Goal: Information Seeking & Learning: Learn about a topic

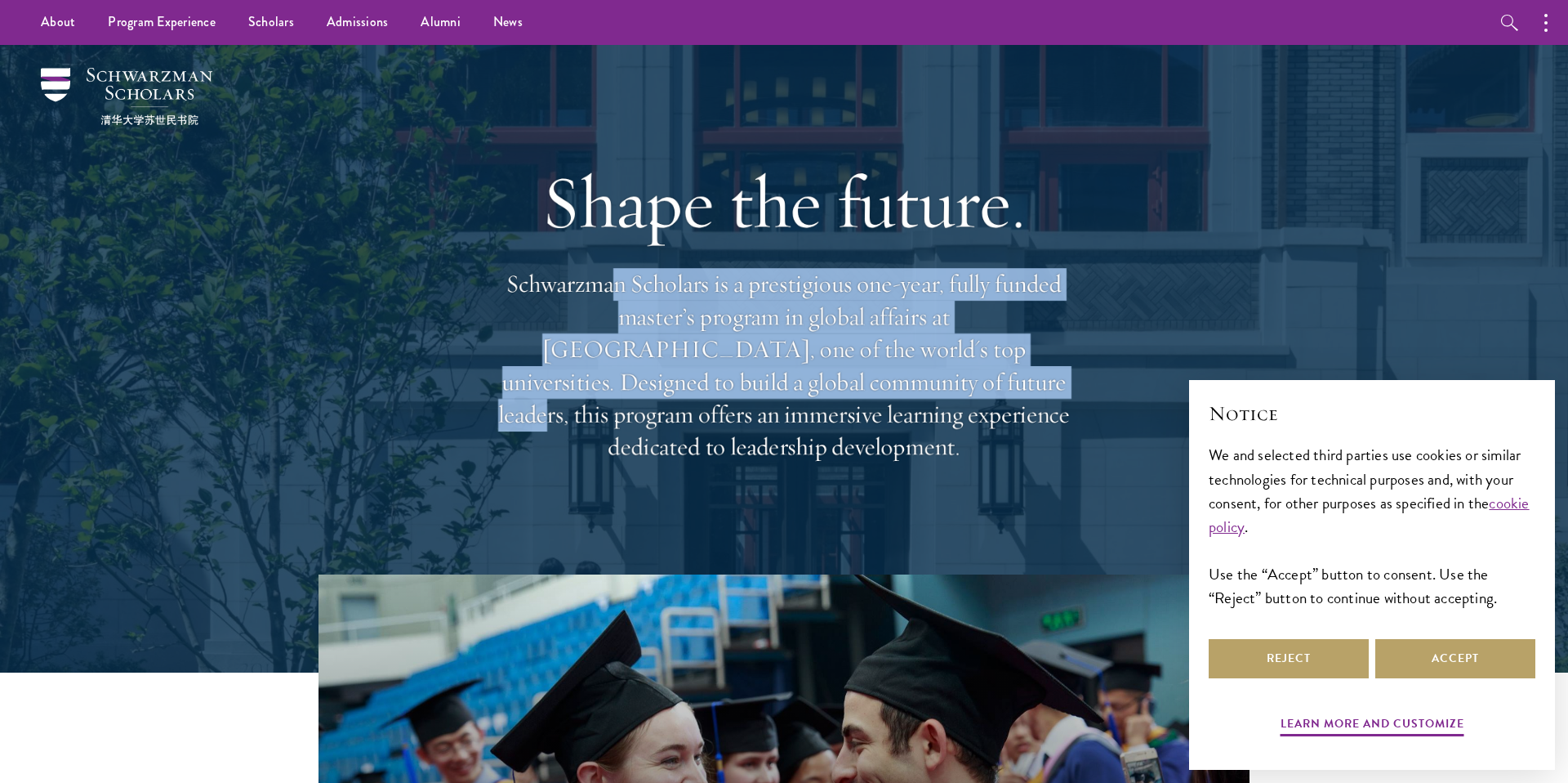
drag, startPoint x: 610, startPoint y: 304, endPoint x: 722, endPoint y: 383, distance: 137.1
click at [722, 383] on p "Schwarzman Scholars is a prestigious one-year, fully funded master’s program in…" at bounding box center [784, 365] width 588 height 196
click at [712, 343] on p "Schwarzman Scholars is a prestigious one-year, fully funded master’s program in…" at bounding box center [784, 365] width 588 height 196
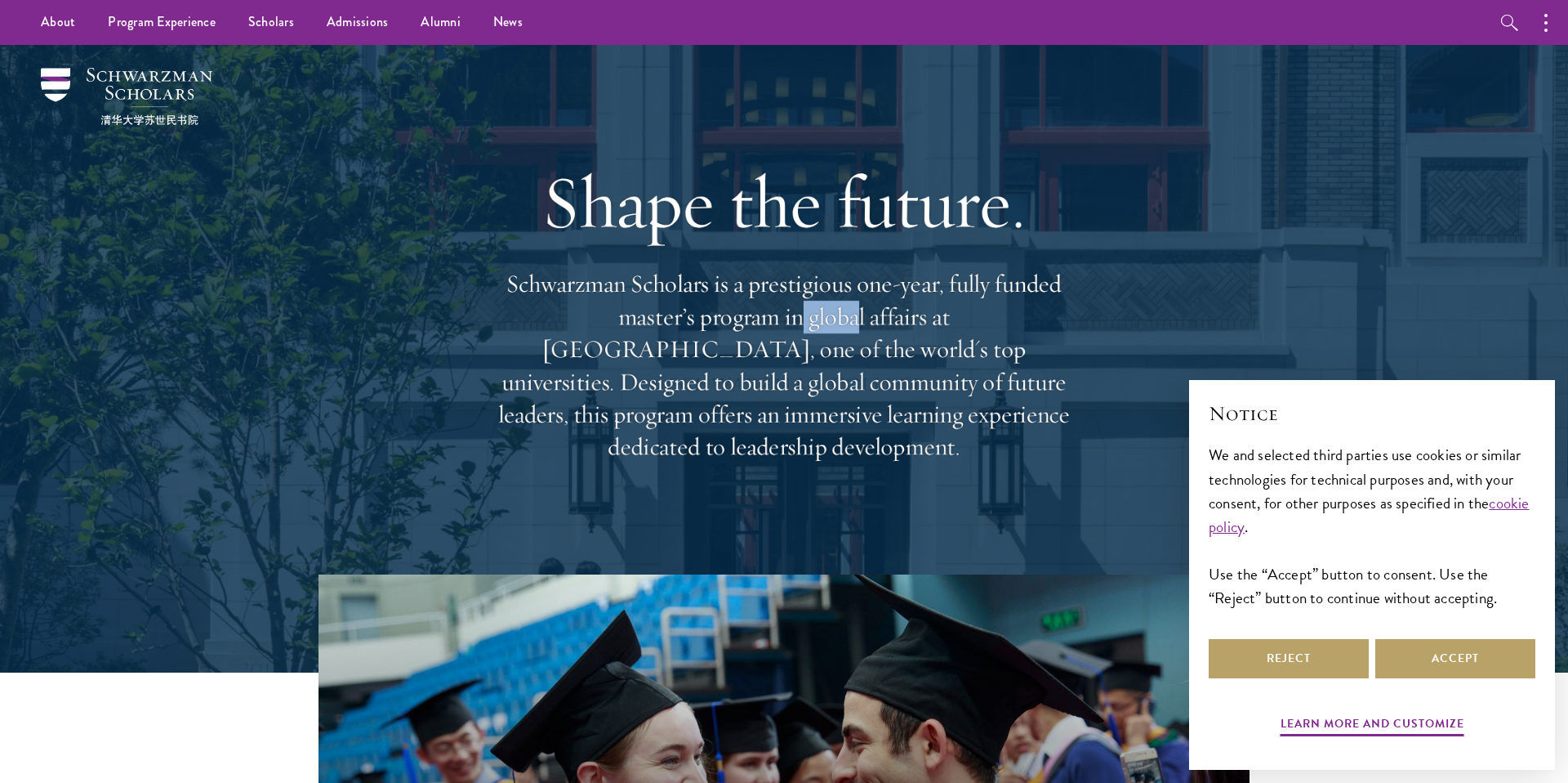
drag, startPoint x: 684, startPoint y: 332, endPoint x: 745, endPoint y: 345, distance: 62.4
click at [745, 345] on p "Schwarzman Scholars is a prestigious one-year, fully funded master’s program in…" at bounding box center [784, 365] width 588 height 196
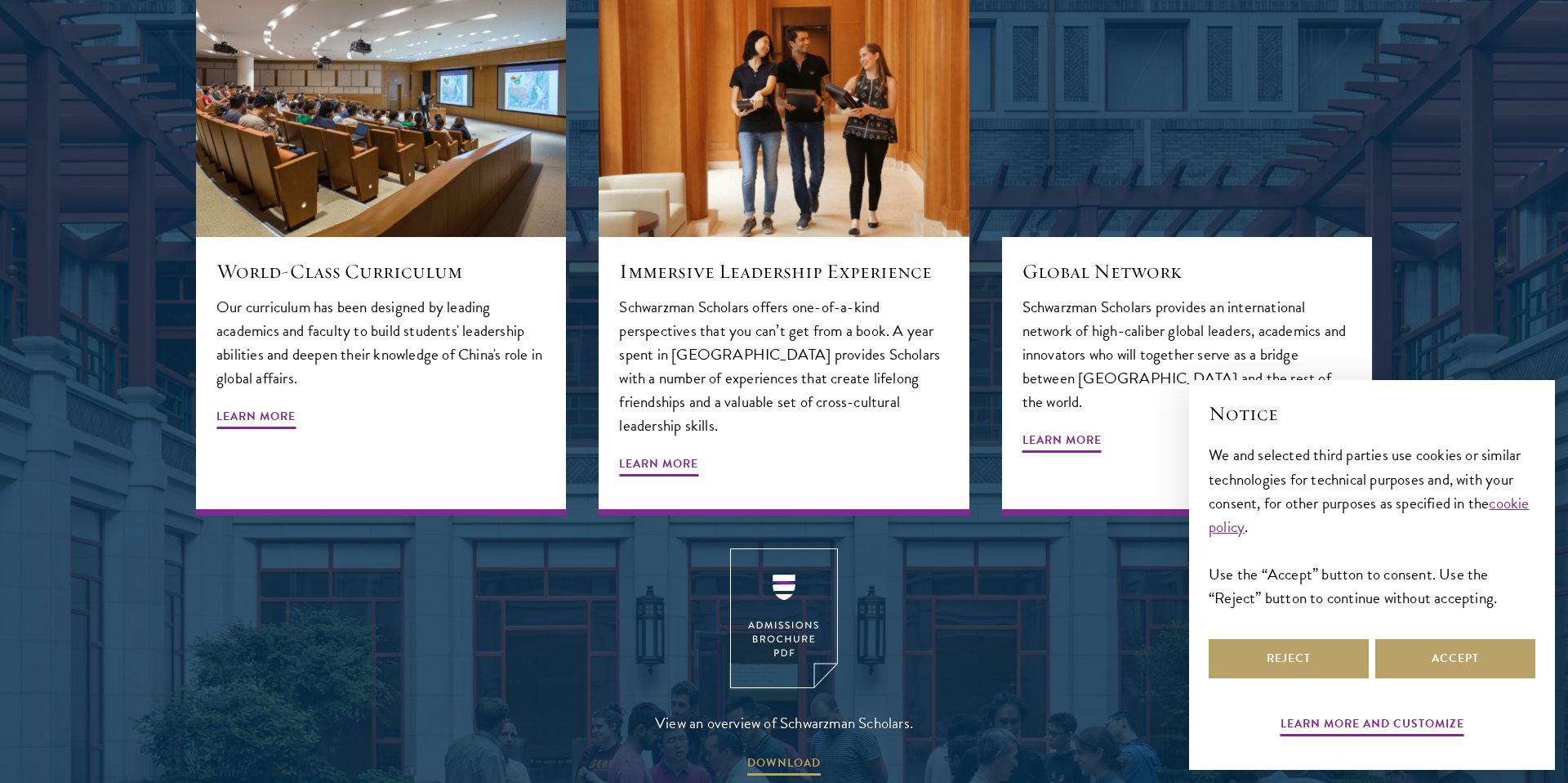
scroll to position [1994, 0]
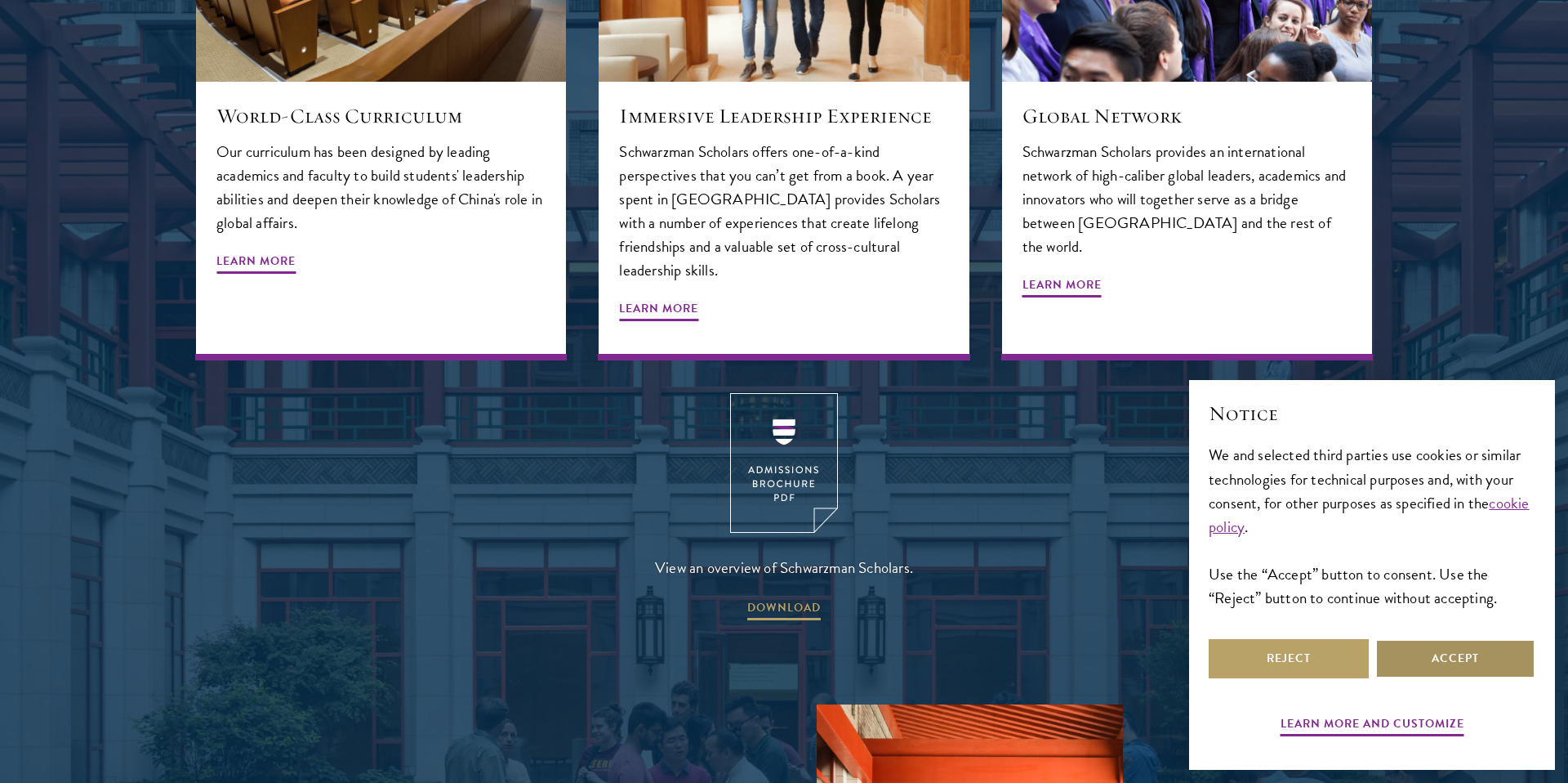
click at [1234, 656] on button "Accept" at bounding box center [1455, 659] width 160 height 40
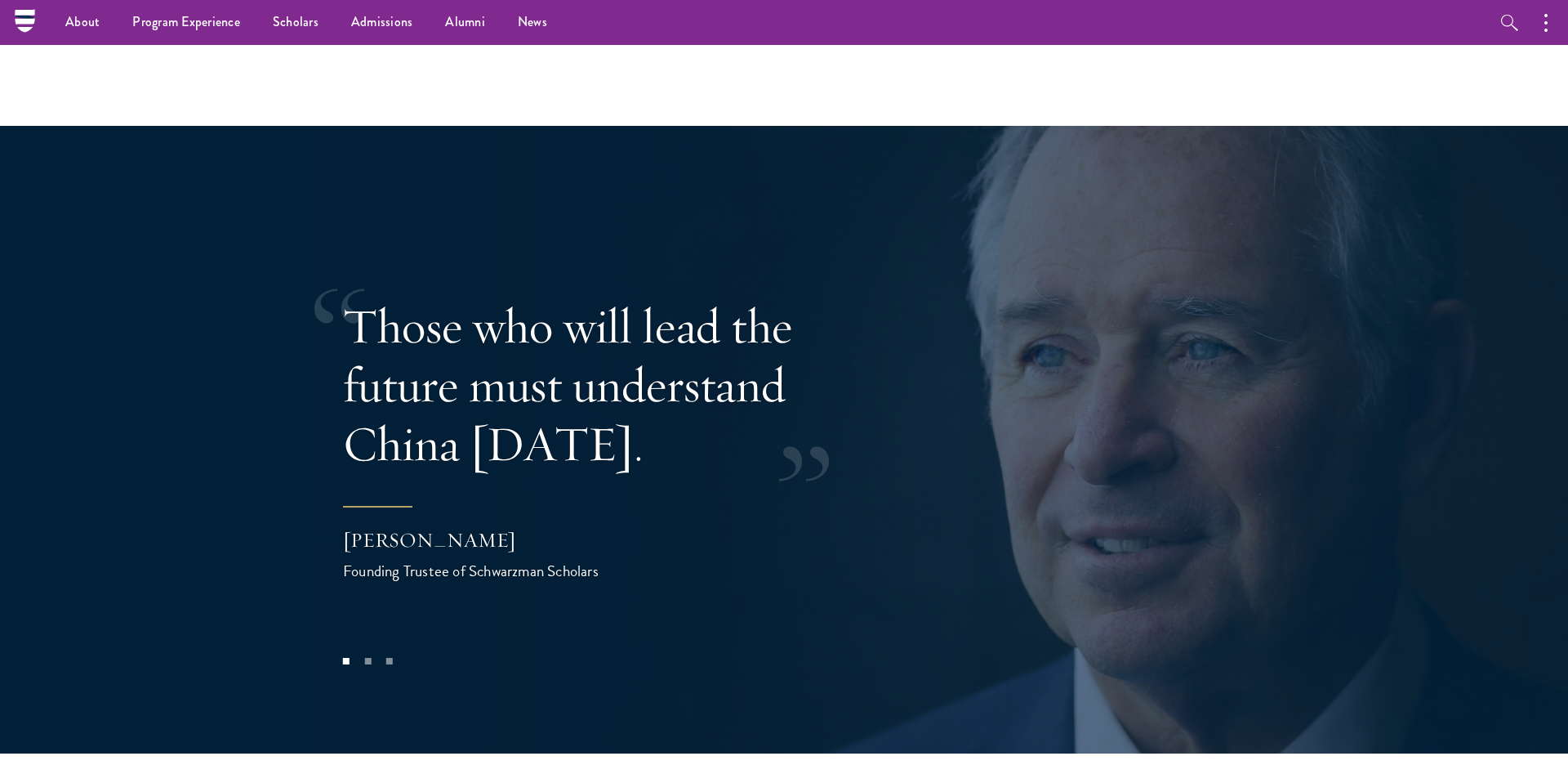
scroll to position [3123, 0]
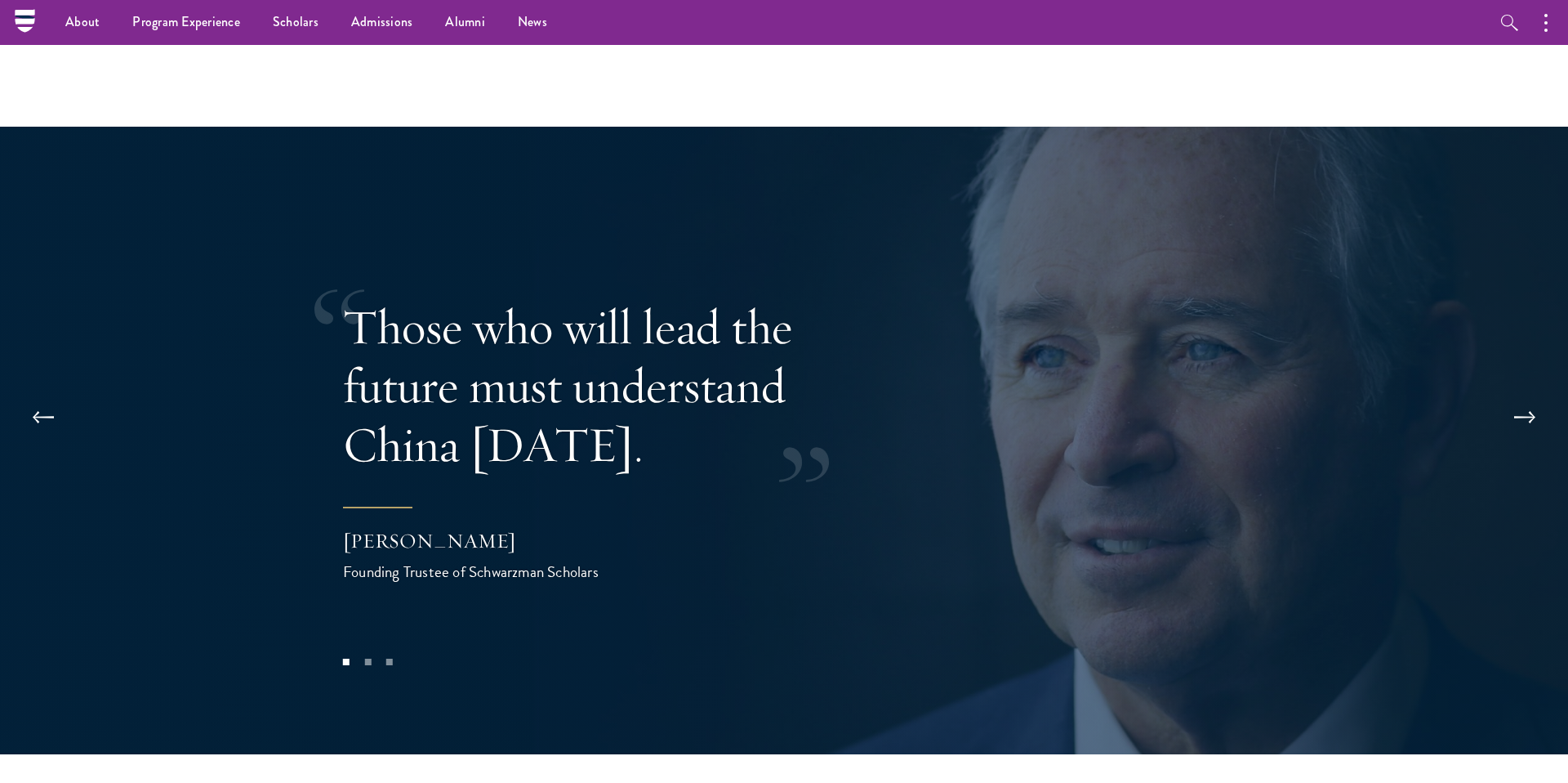
click at [558, 560] on div "Founding Trustee of Schwarzman Scholars" at bounding box center [506, 572] width 326 height 24
drag, startPoint x: 521, startPoint y: 512, endPoint x: 538, endPoint y: 514, distance: 17.1
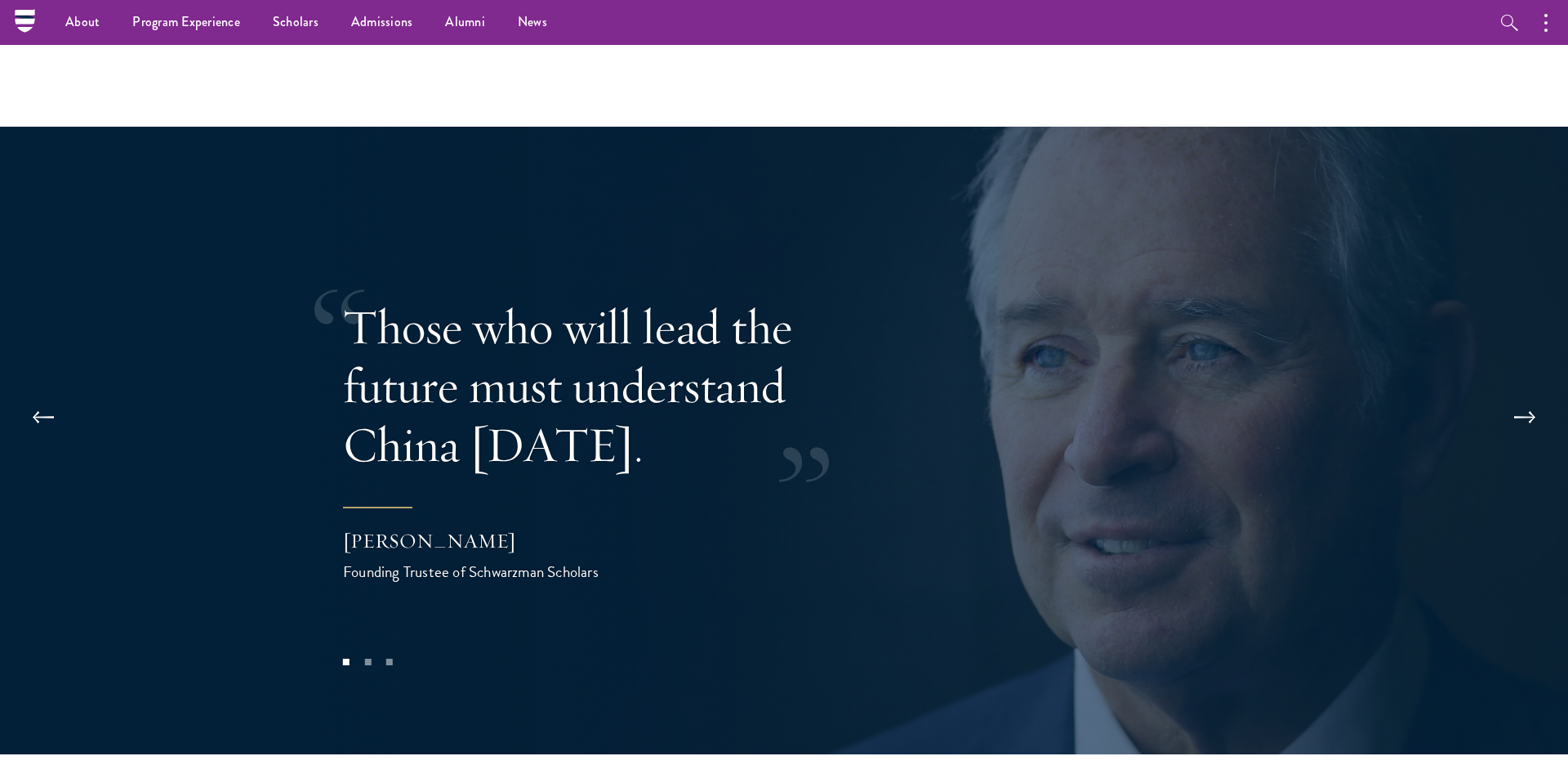
click at [535, 560] on div "Founding Trustee of Schwarzman Scholars" at bounding box center [506, 572] width 326 height 24
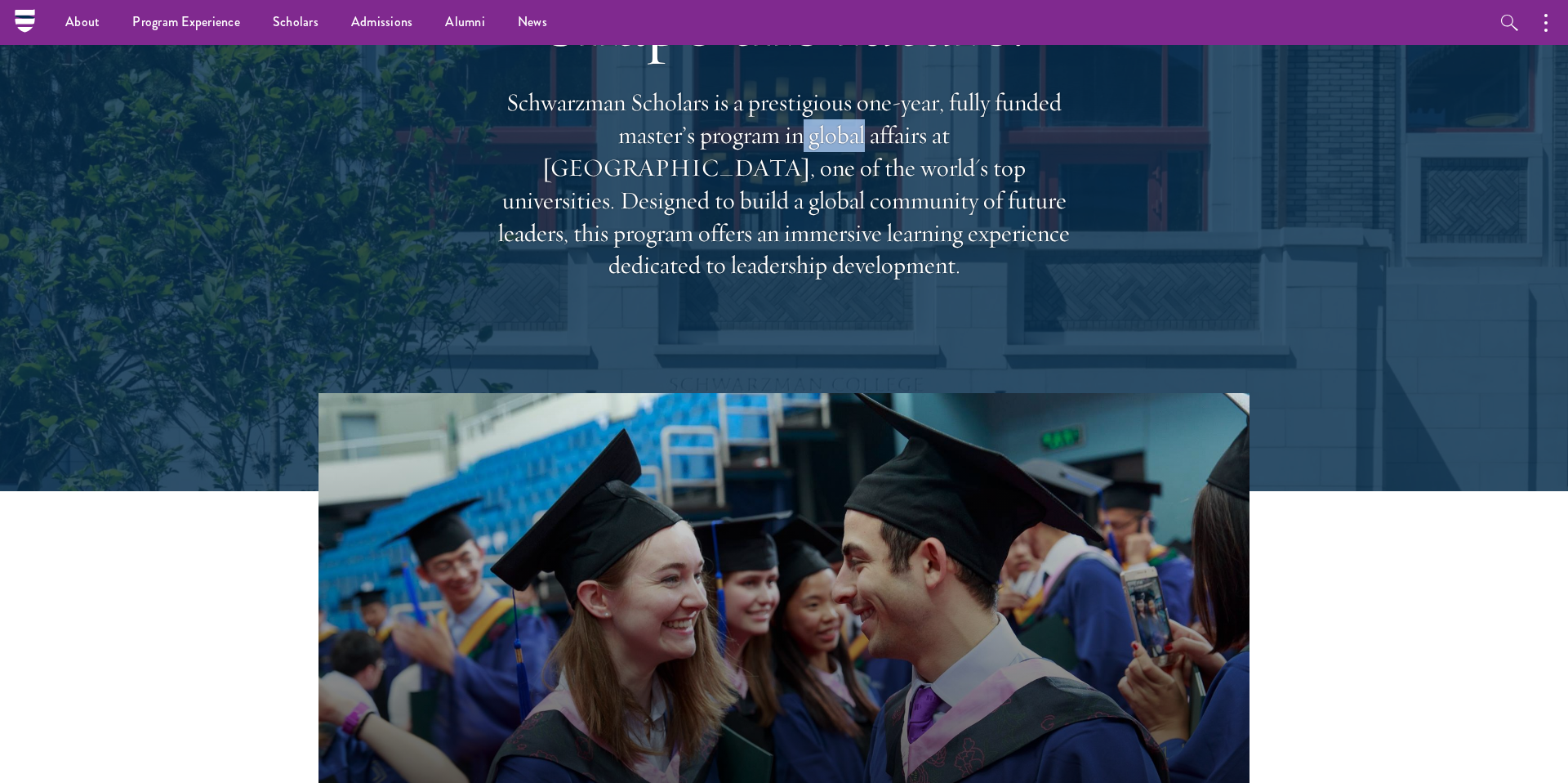
scroll to position [0, 0]
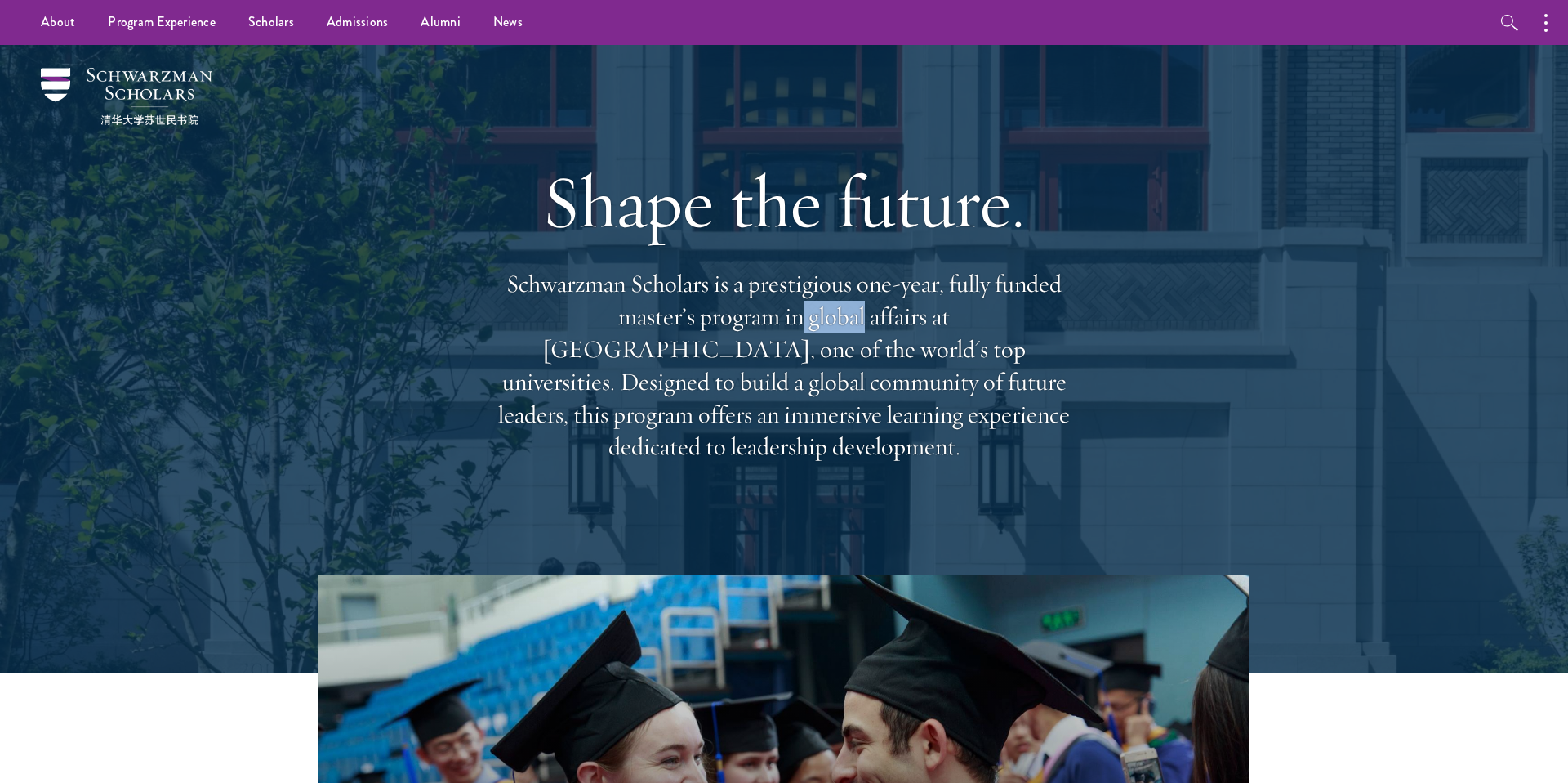
click at [632, 419] on p "Schwarzman Scholars is a prestigious one-year, fully funded master’s program in…" at bounding box center [784, 365] width 588 height 196
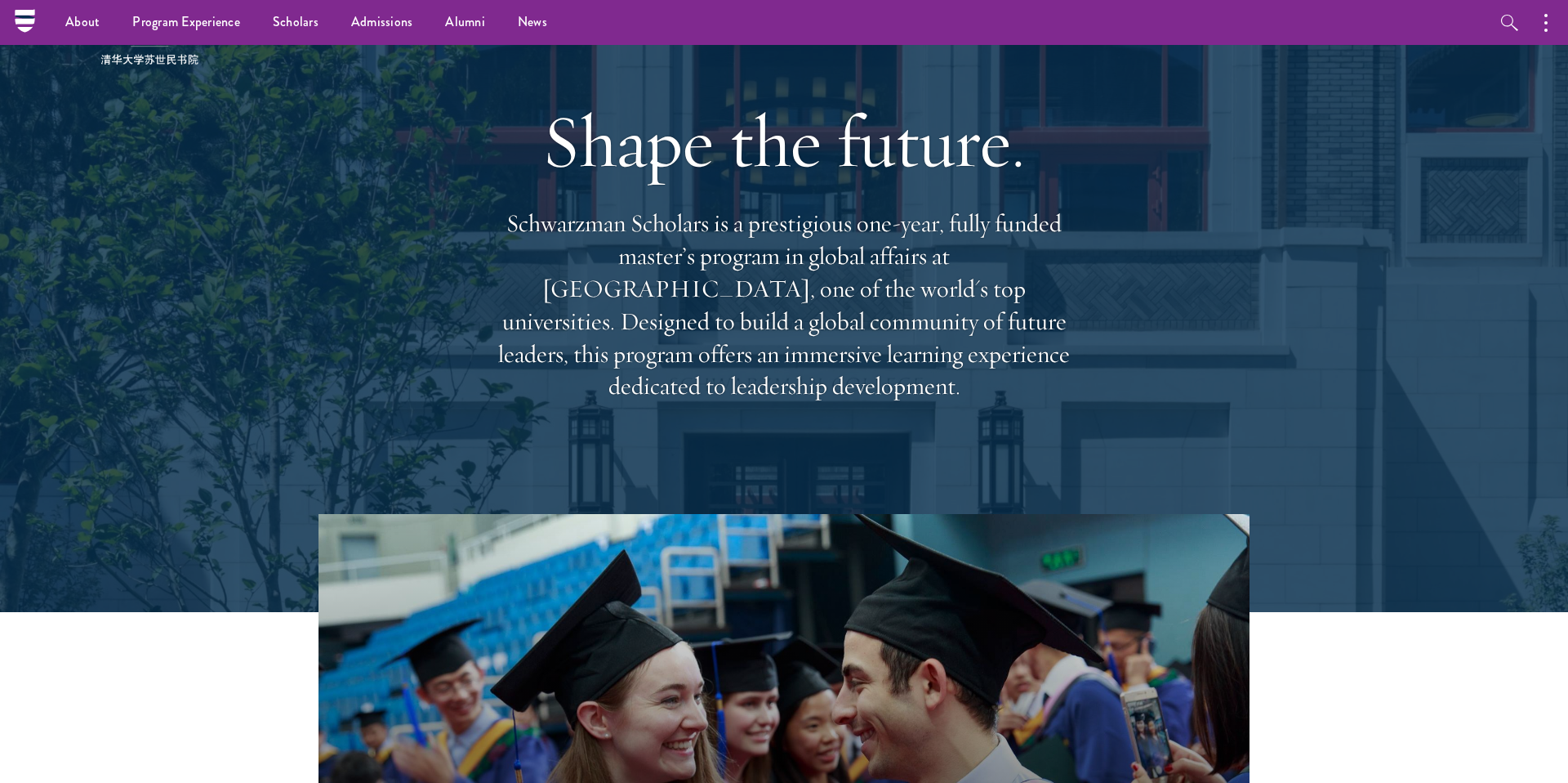
scroll to position [60, 0]
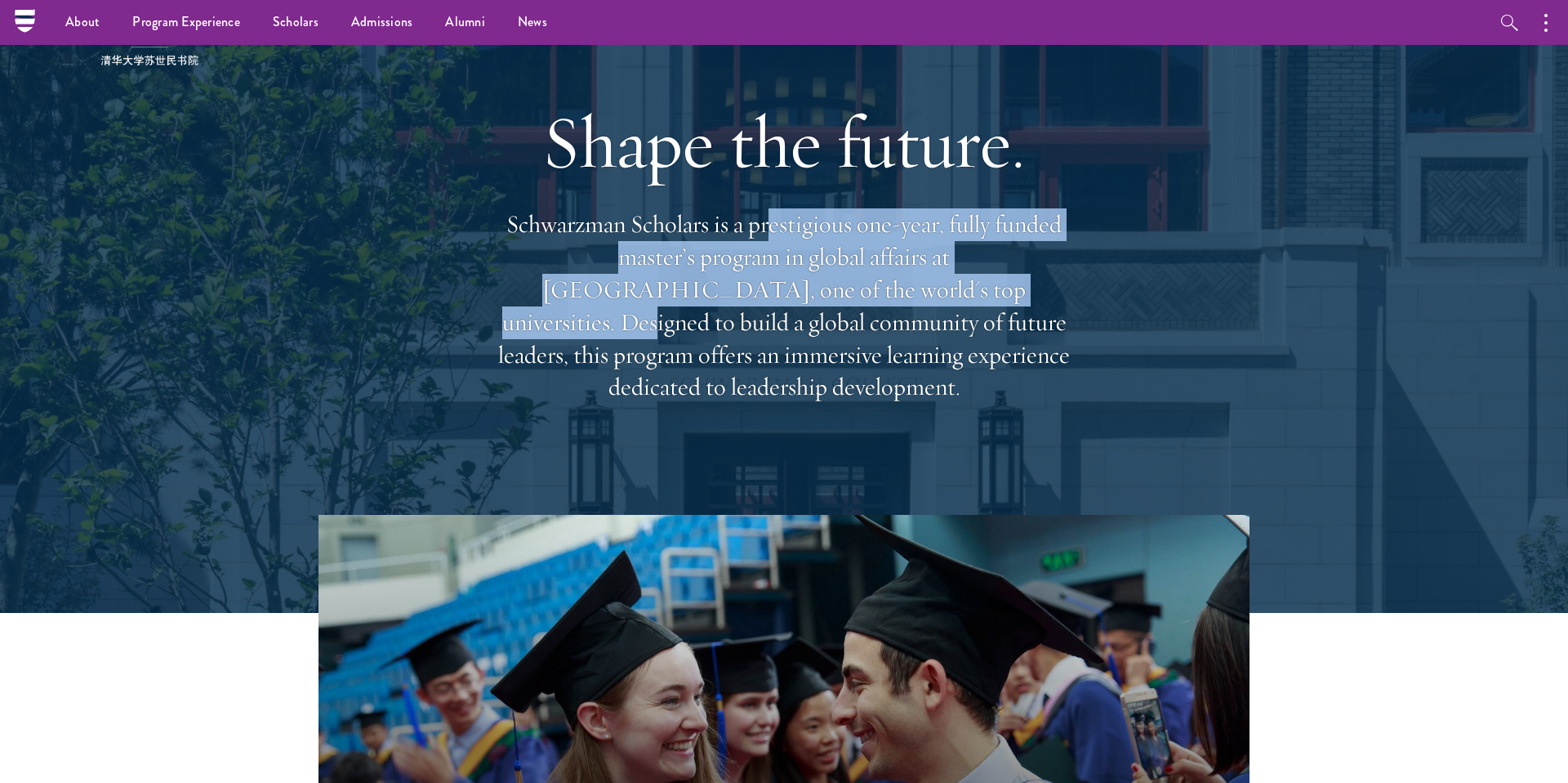
drag, startPoint x: 767, startPoint y: 249, endPoint x: 821, endPoint y: 294, distance: 70.3
click at [821, 294] on p "Schwarzman Scholars is a prestigious one-year, fully funded master’s program in…" at bounding box center [784, 306] width 588 height 196
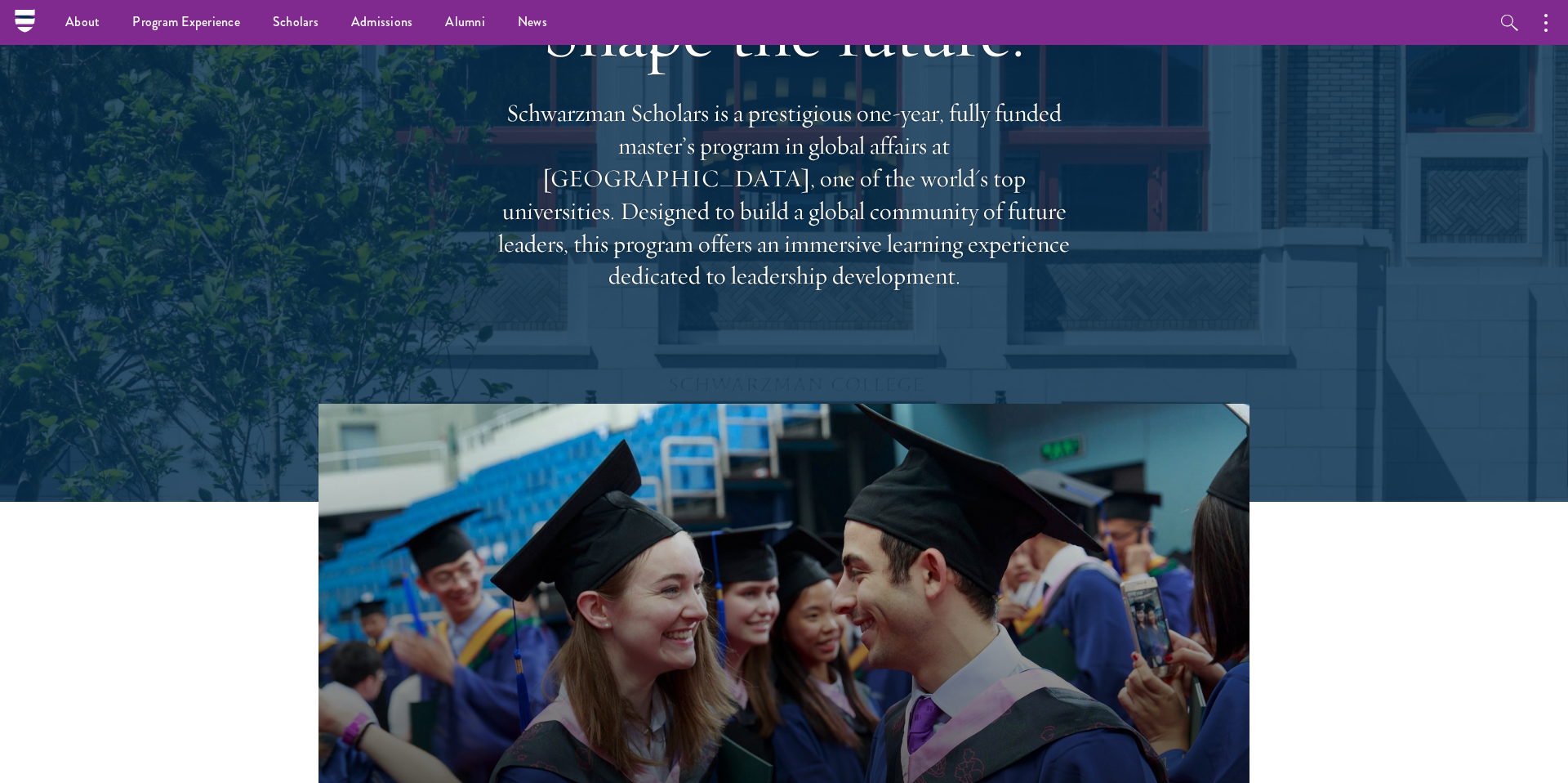
scroll to position [79, 0]
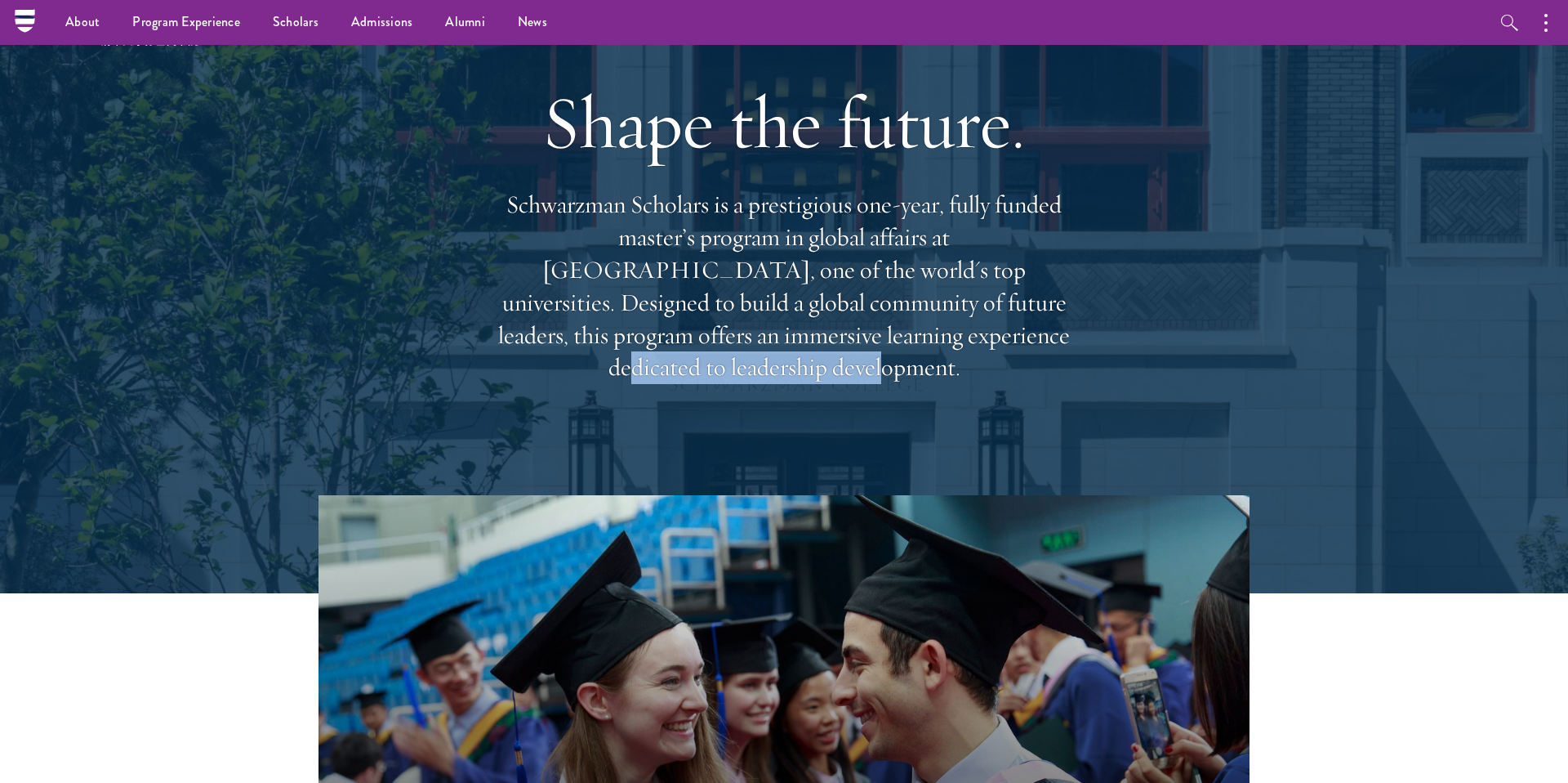
drag, startPoint x: 706, startPoint y: 347, endPoint x: 961, endPoint y: 350, distance: 255.0
click at [961, 350] on p "Schwarzman Scholars is a prestigious one-year, fully funded master’s program in…" at bounding box center [784, 286] width 588 height 196
drag, startPoint x: 815, startPoint y: 350, endPoint x: 961, endPoint y: 361, distance: 146.4
click at [961, 361] on p "Schwarzman Scholars is a prestigious one-year, fully funded master’s program in…" at bounding box center [784, 286] width 588 height 196
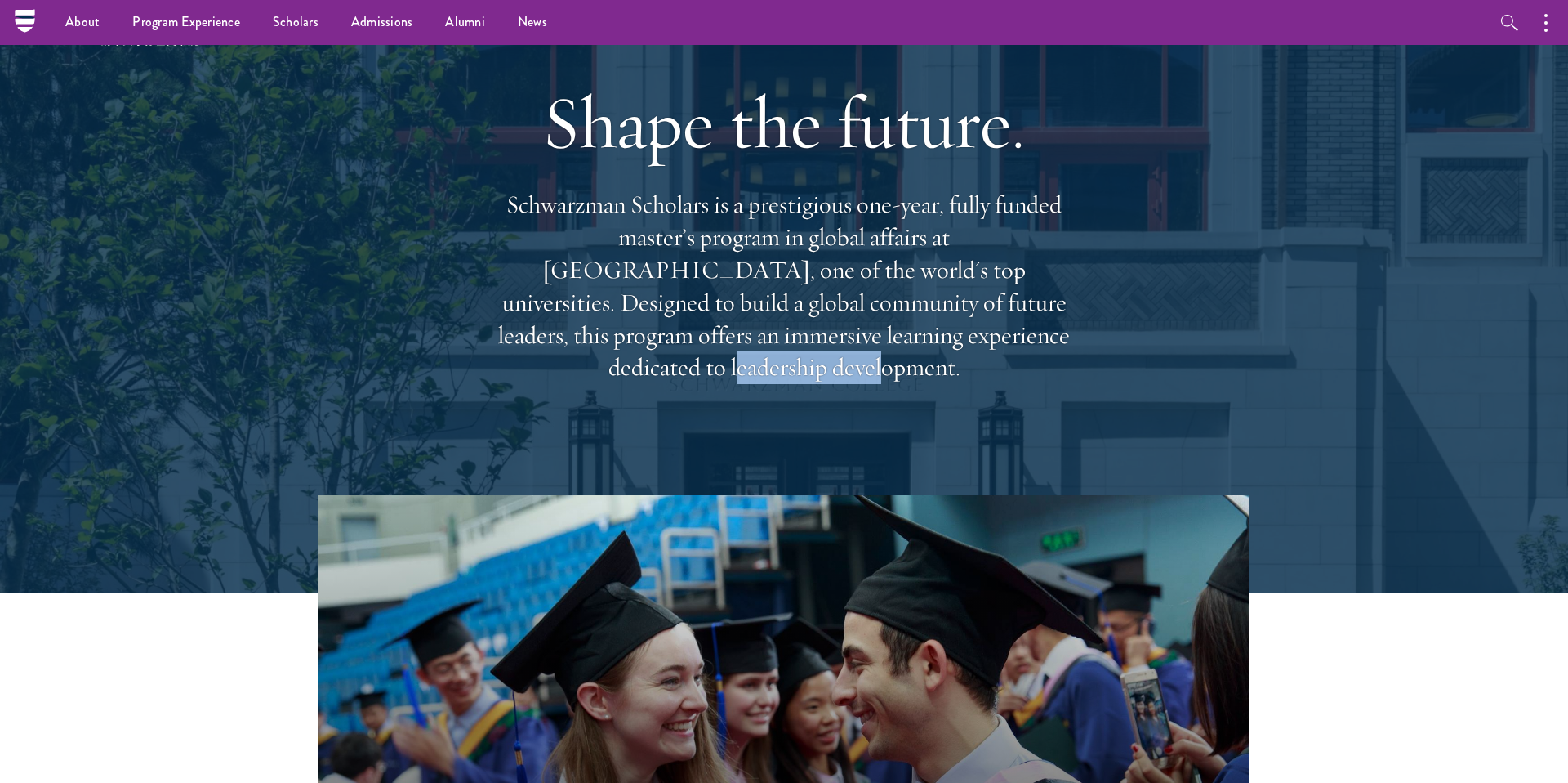
scroll to position [0, 0]
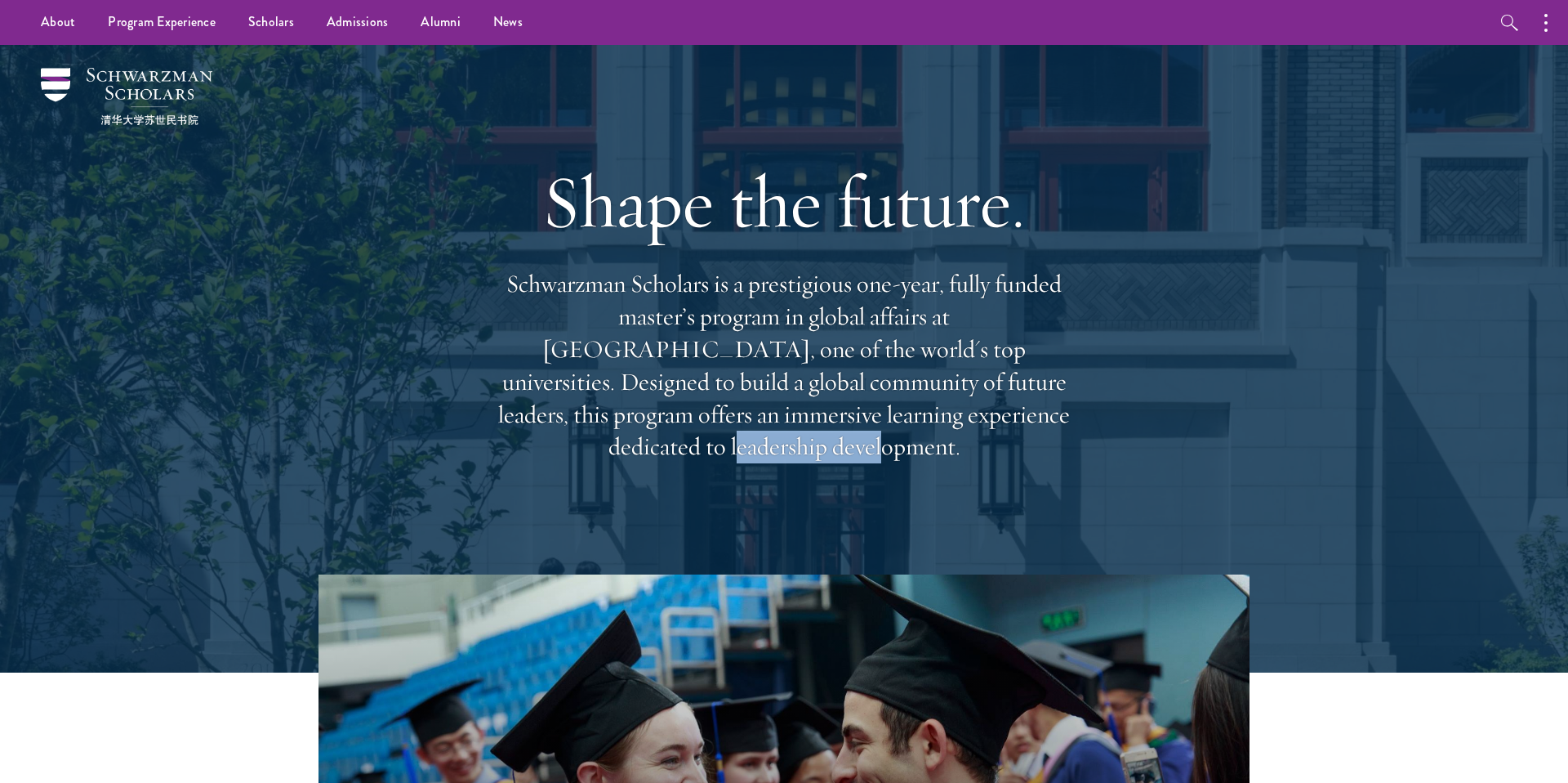
click at [572, 285] on p "Schwarzman Scholars is a prestigious one-year, fully funded master’s program in…" at bounding box center [784, 365] width 588 height 196
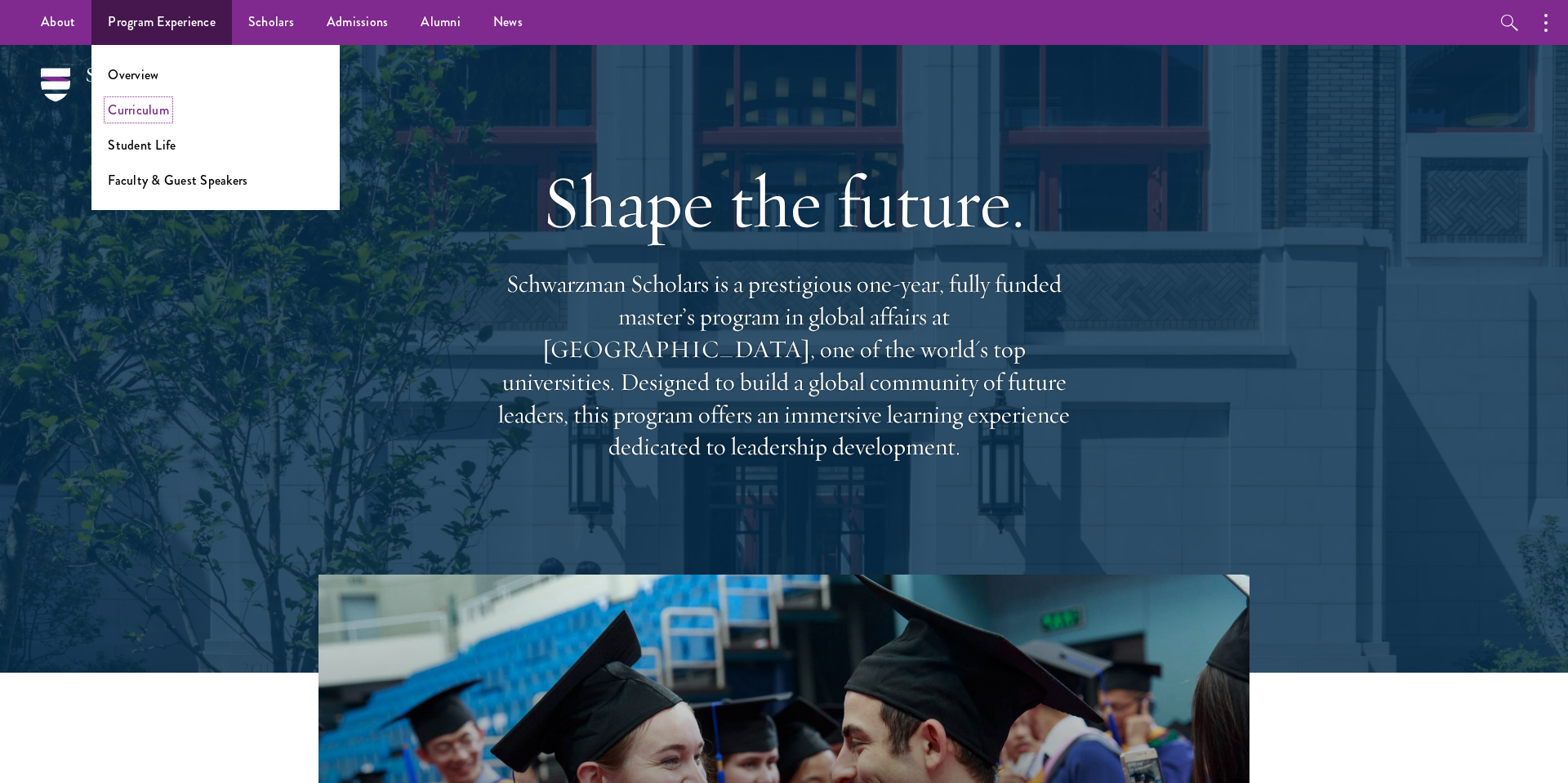
click at [135, 118] on link "Curriculum" at bounding box center [139, 109] width 61 height 19
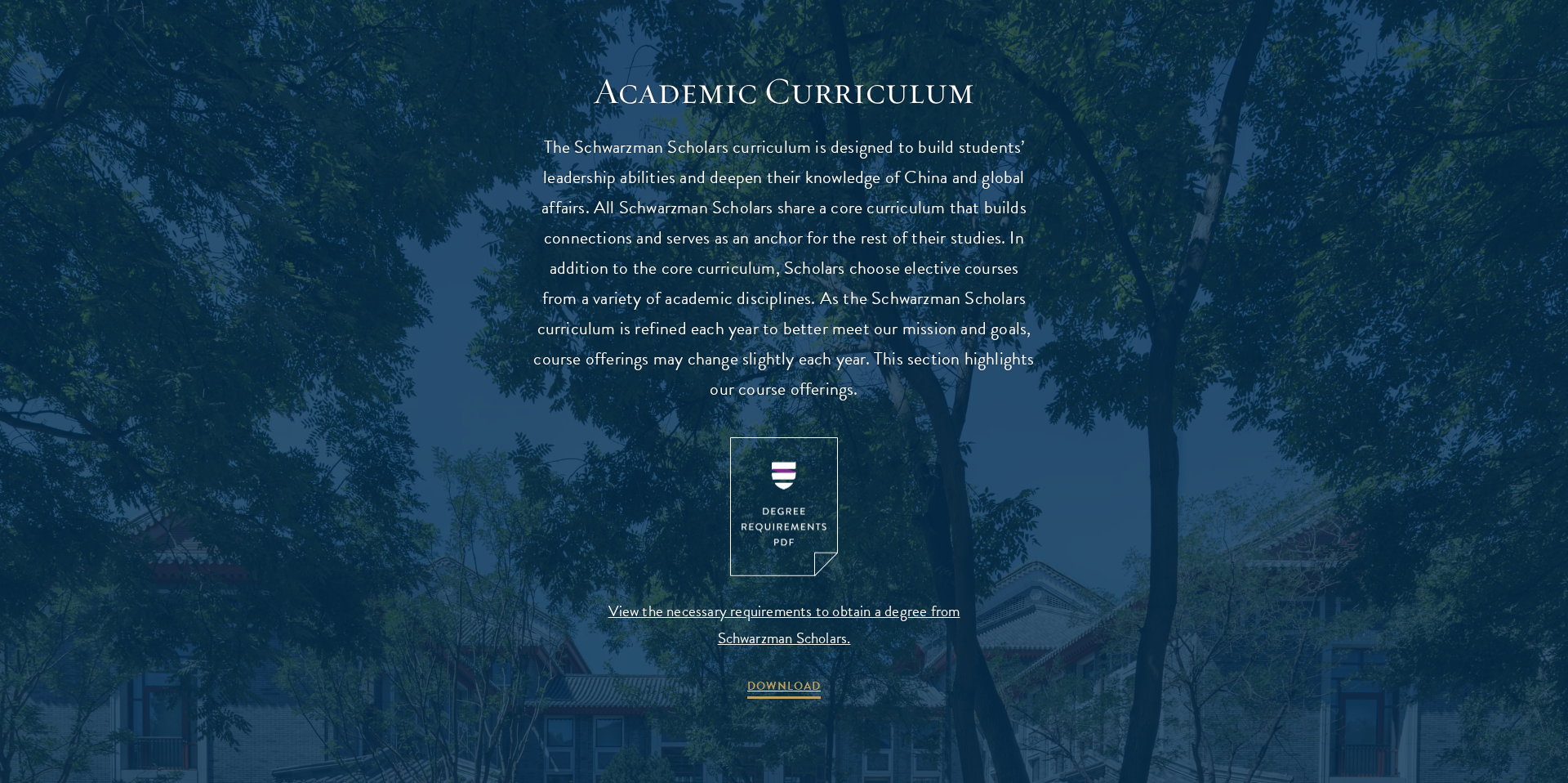
scroll to position [1387, 0]
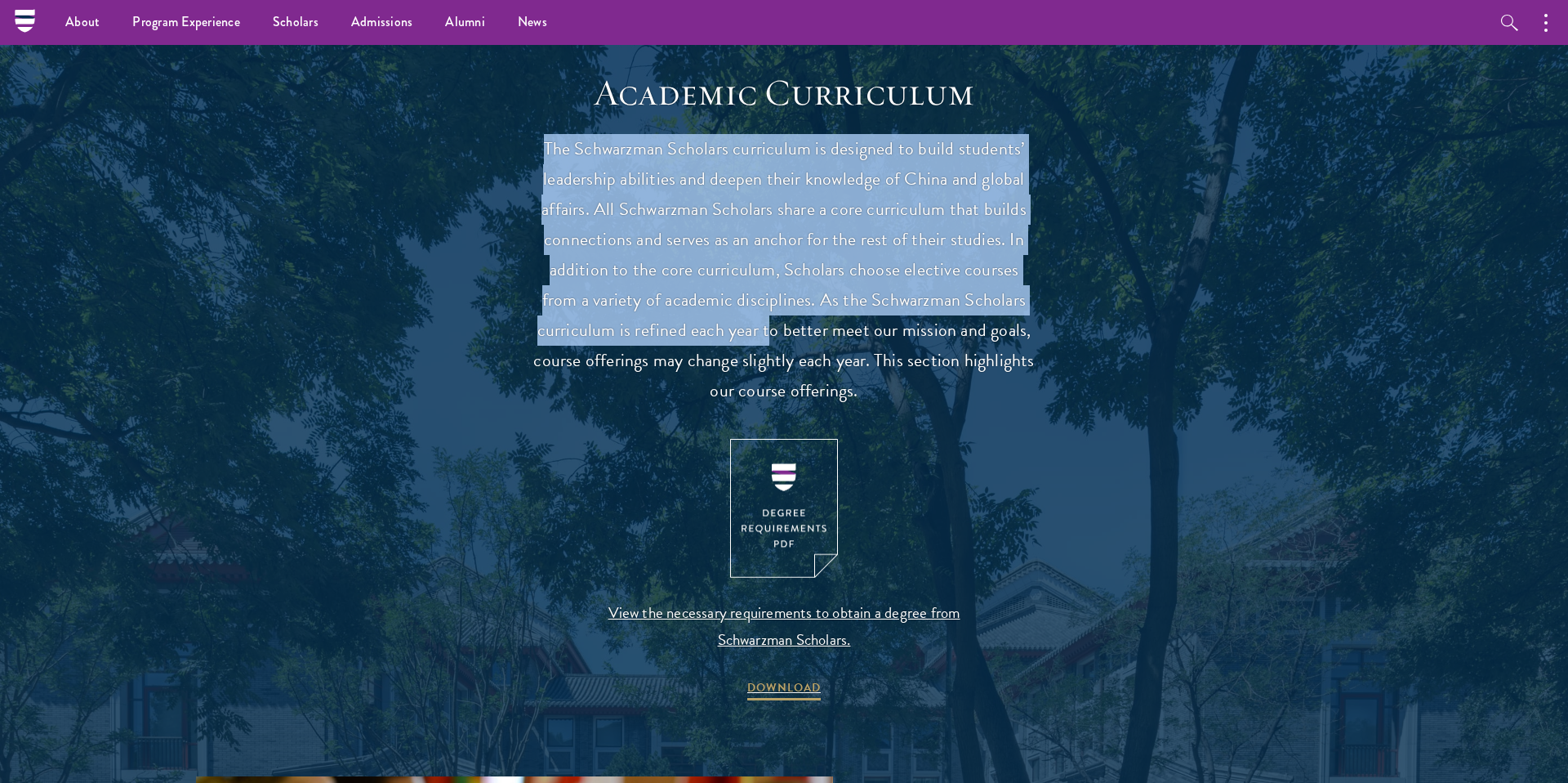
drag, startPoint x: 547, startPoint y: 149, endPoint x: 781, endPoint y: 331, distance: 296.4
click at [781, 331] on p "The Schwarzman Scholars curriculum is designed to build students’ leadership ab…" at bounding box center [784, 270] width 507 height 272
click at [802, 318] on p "The Schwarzman Scholars curriculum is designed to build students’ leadership ab…" at bounding box center [784, 270] width 507 height 272
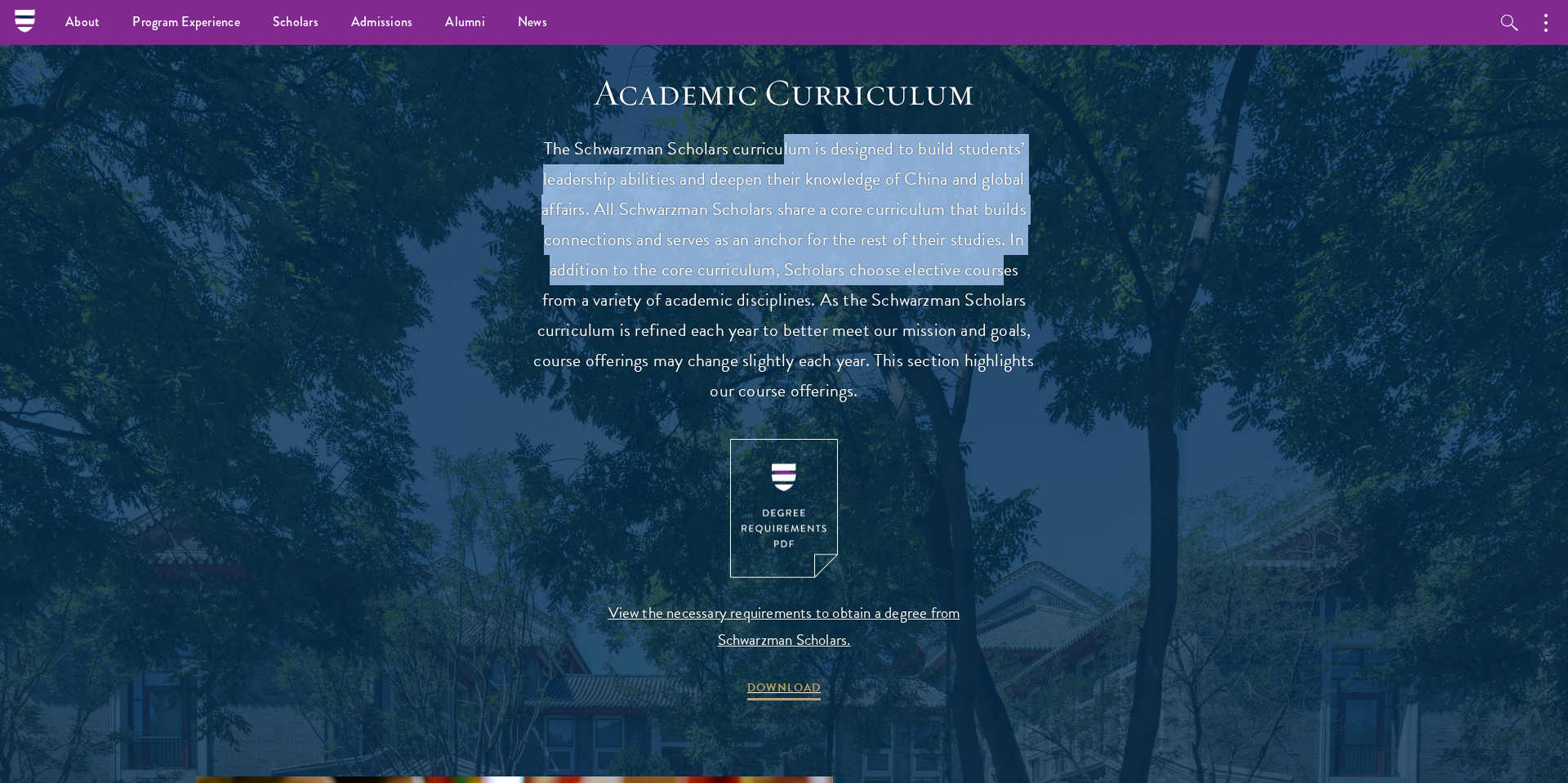
drag, startPoint x: 785, startPoint y: 141, endPoint x: 983, endPoint y: 271, distance: 236.9
click at [983, 271] on p "The Schwarzman Scholars curriculum is designed to build students’ leadership ab…" at bounding box center [784, 270] width 507 height 272
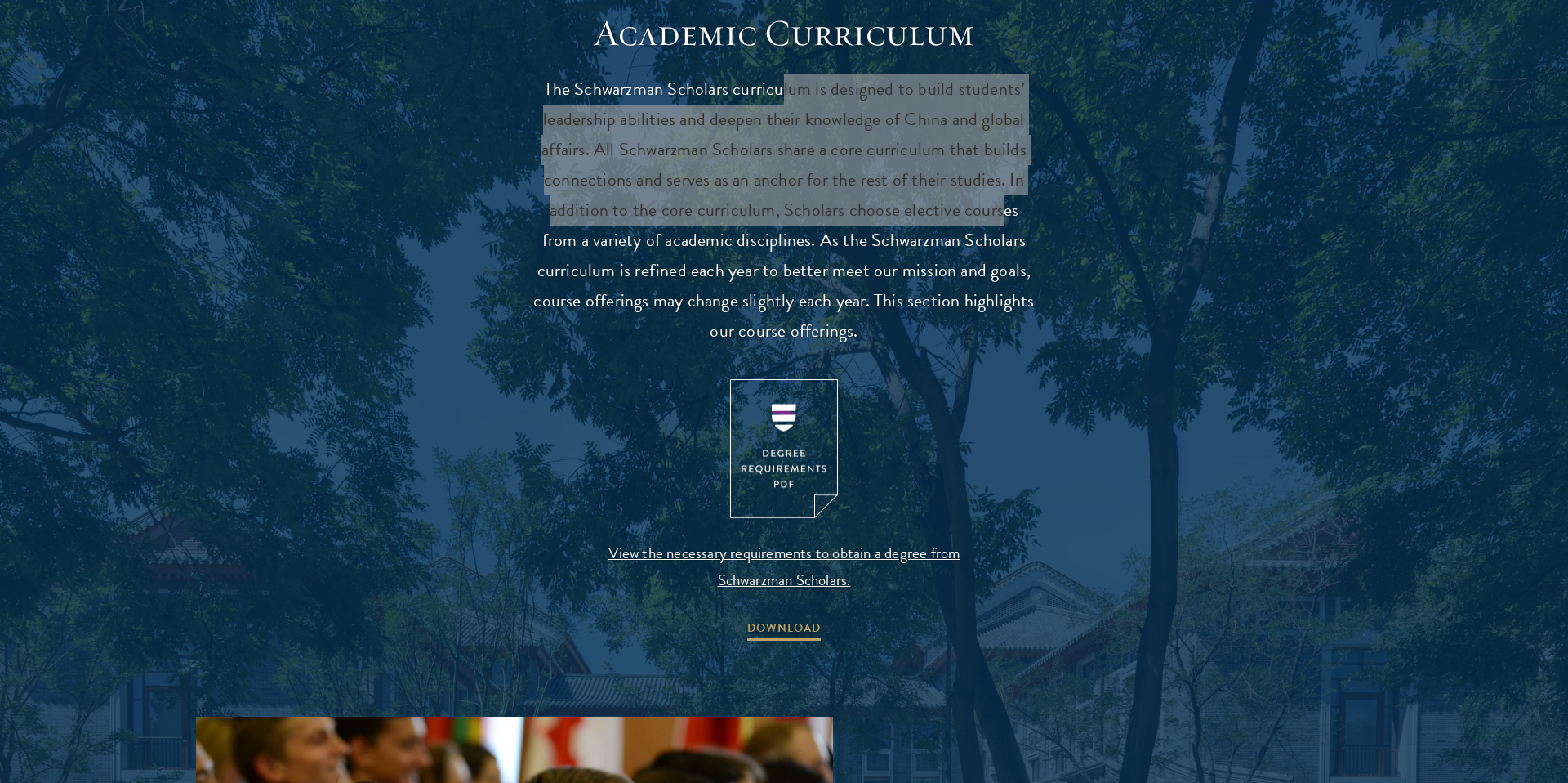
scroll to position [1457, 0]
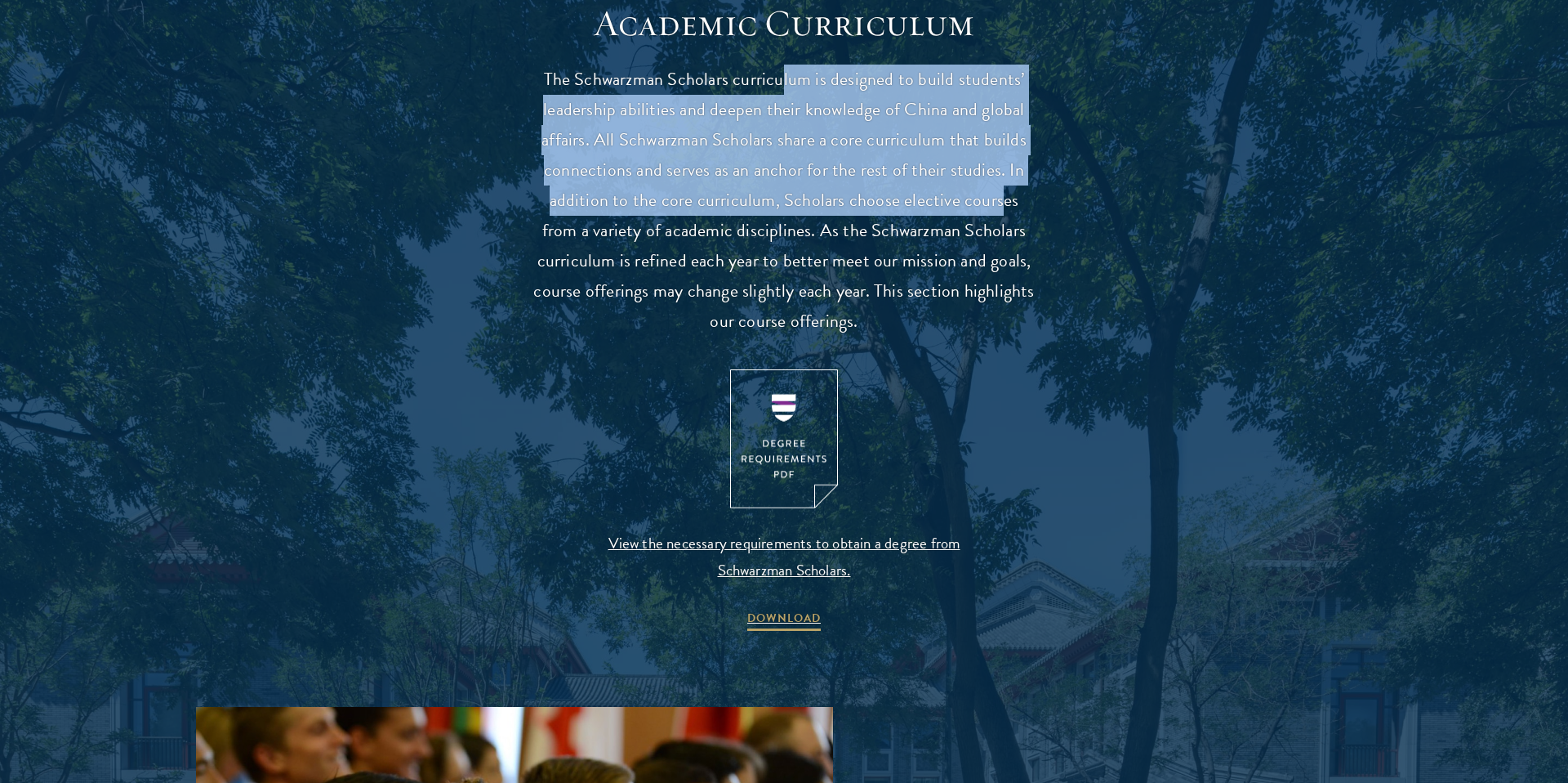
click at [776, 193] on p "The Schwarzman Scholars curriculum is designed to build students’ leadership ab…" at bounding box center [784, 200] width 507 height 272
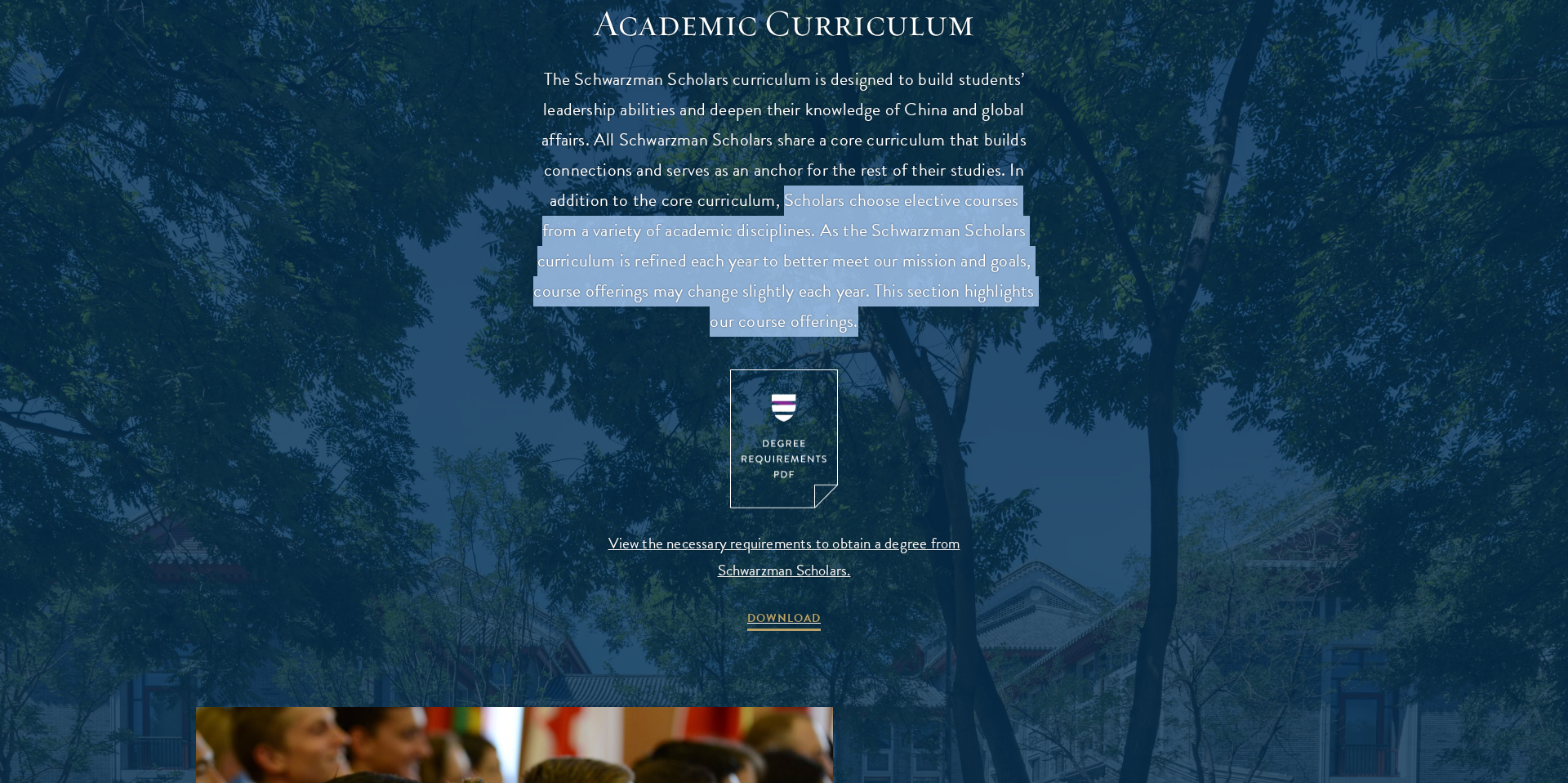
drag, startPoint x: 764, startPoint y: 197, endPoint x: 903, endPoint y: 331, distance: 193.1
click at [902, 331] on p "The Schwarzman Scholars curriculum is designed to build students’ leadership ab…" at bounding box center [784, 200] width 507 height 272
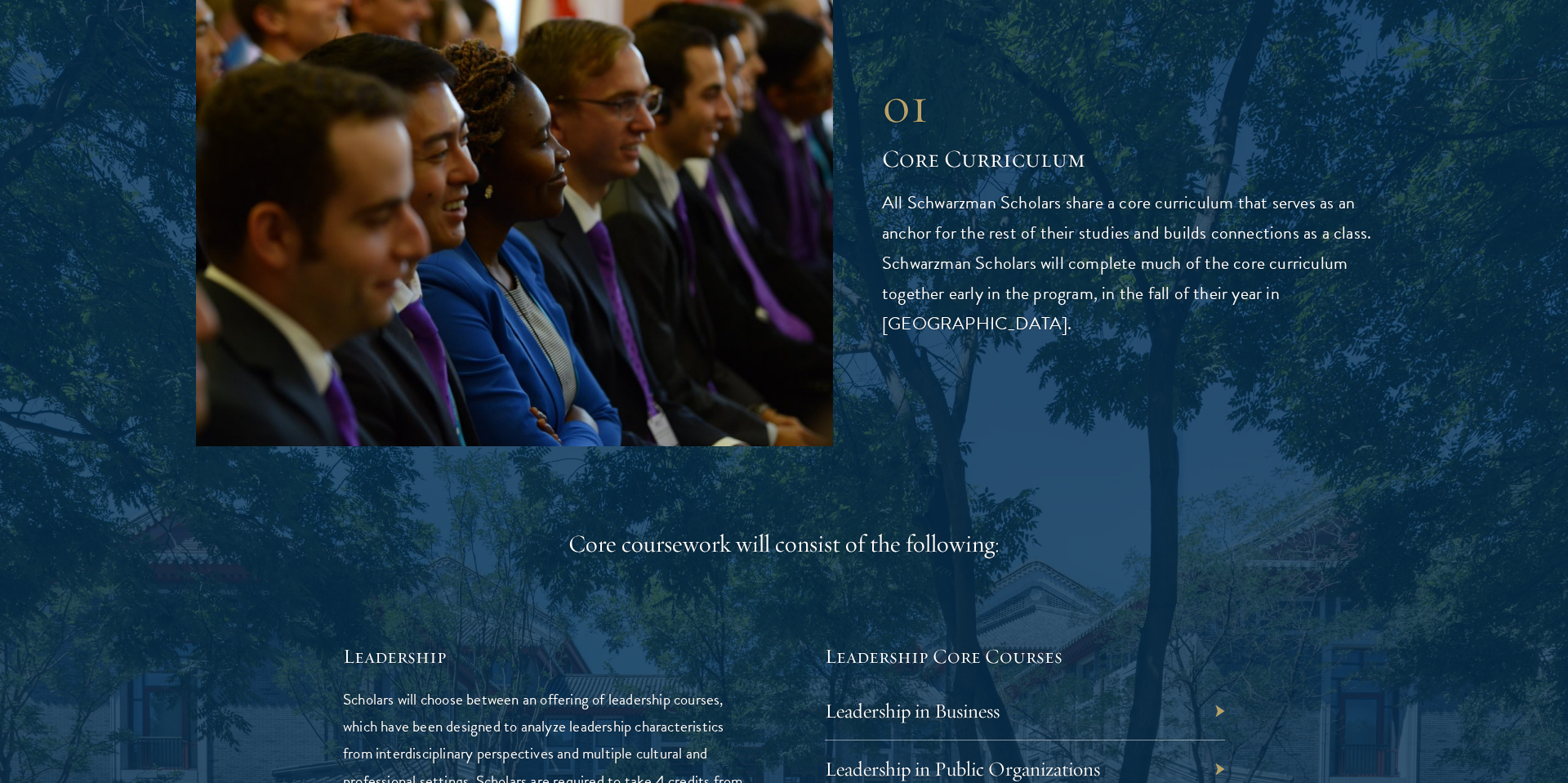
scroll to position [2199, 0]
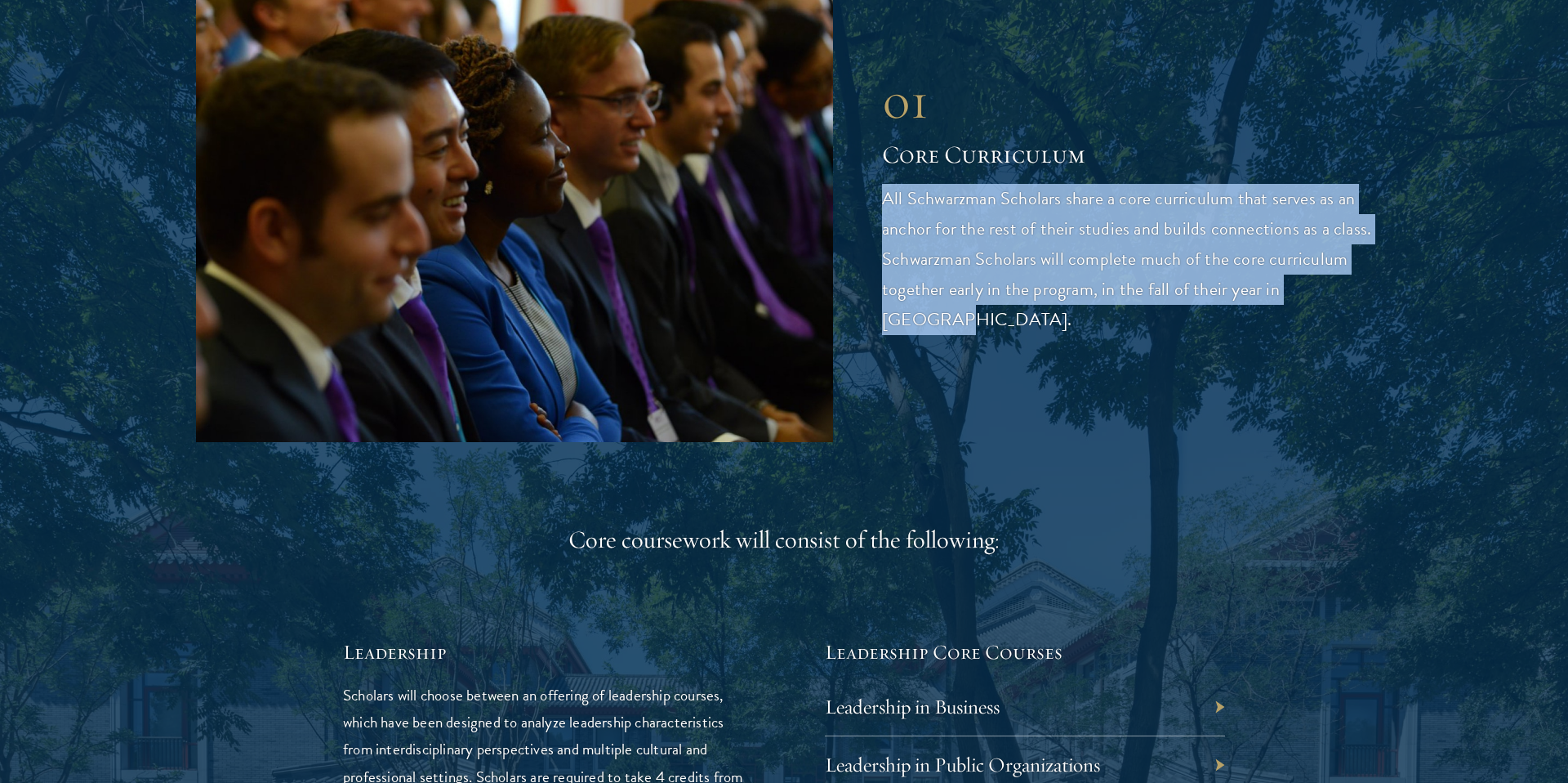
drag, startPoint x: 887, startPoint y: 212, endPoint x: 1065, endPoint y: 343, distance: 221.0
click at [1065, 343] on div "01 Core Curriculum 01 Core Curriculum All Schwarzman Scholars share a core curr…" at bounding box center [784, 203] width 1176 height 478
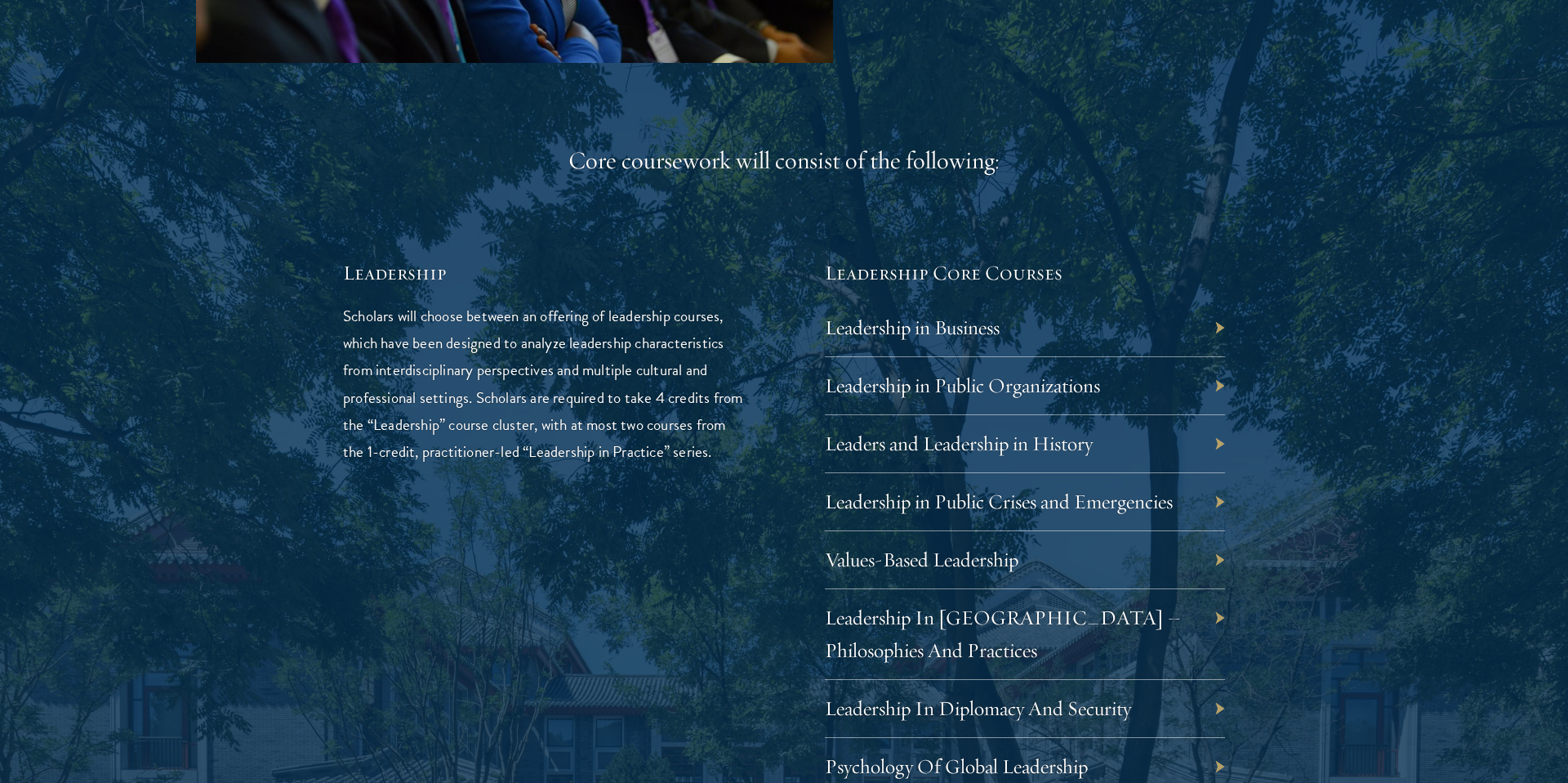
scroll to position [2617, 0]
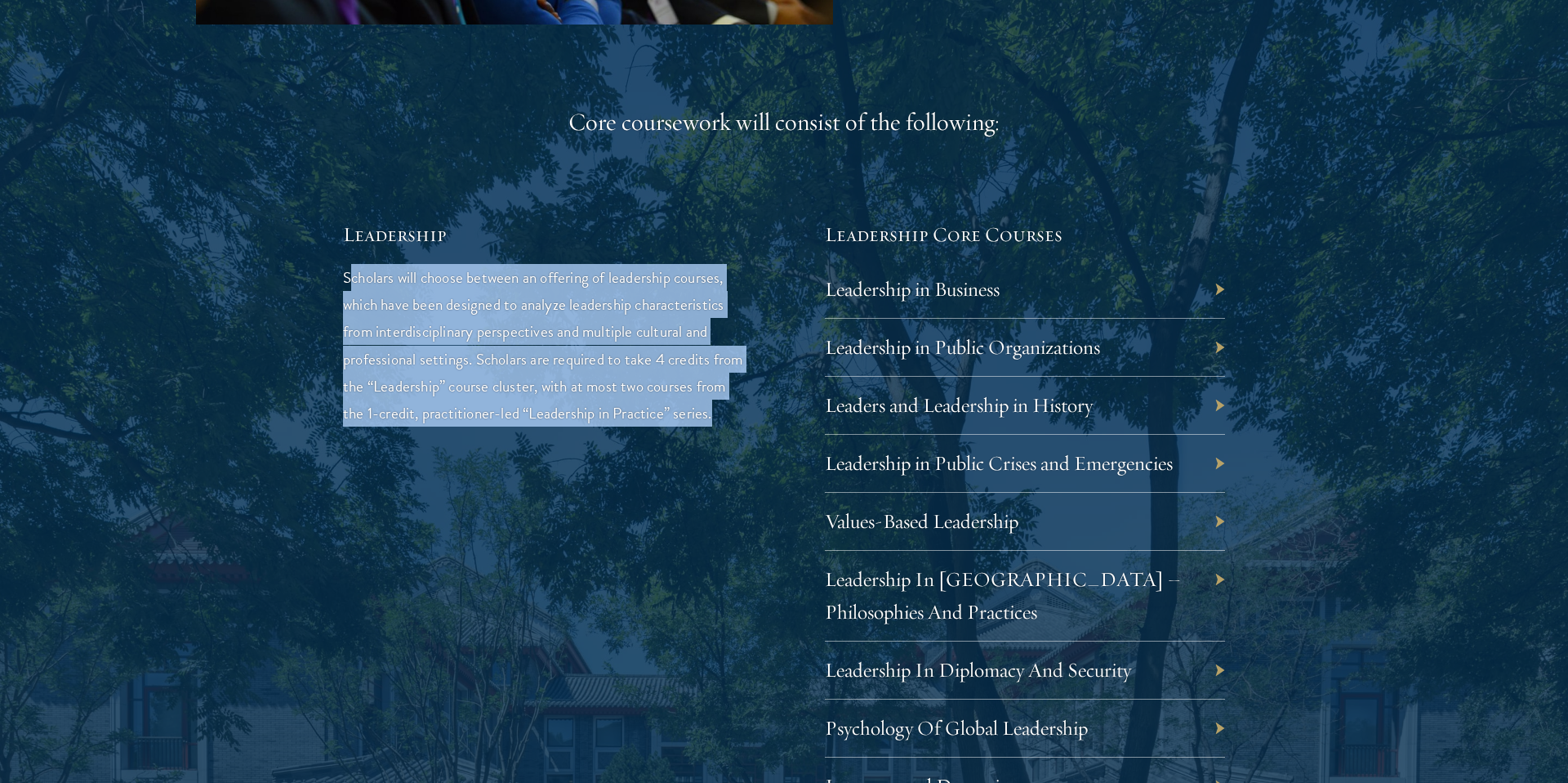
drag, startPoint x: 350, startPoint y: 274, endPoint x: 543, endPoint y: 433, distance: 250.1
click at [543, 426] on p "Scholars will choose between an offering of leadership courses, which have been…" at bounding box center [543, 344] width 401 height 162
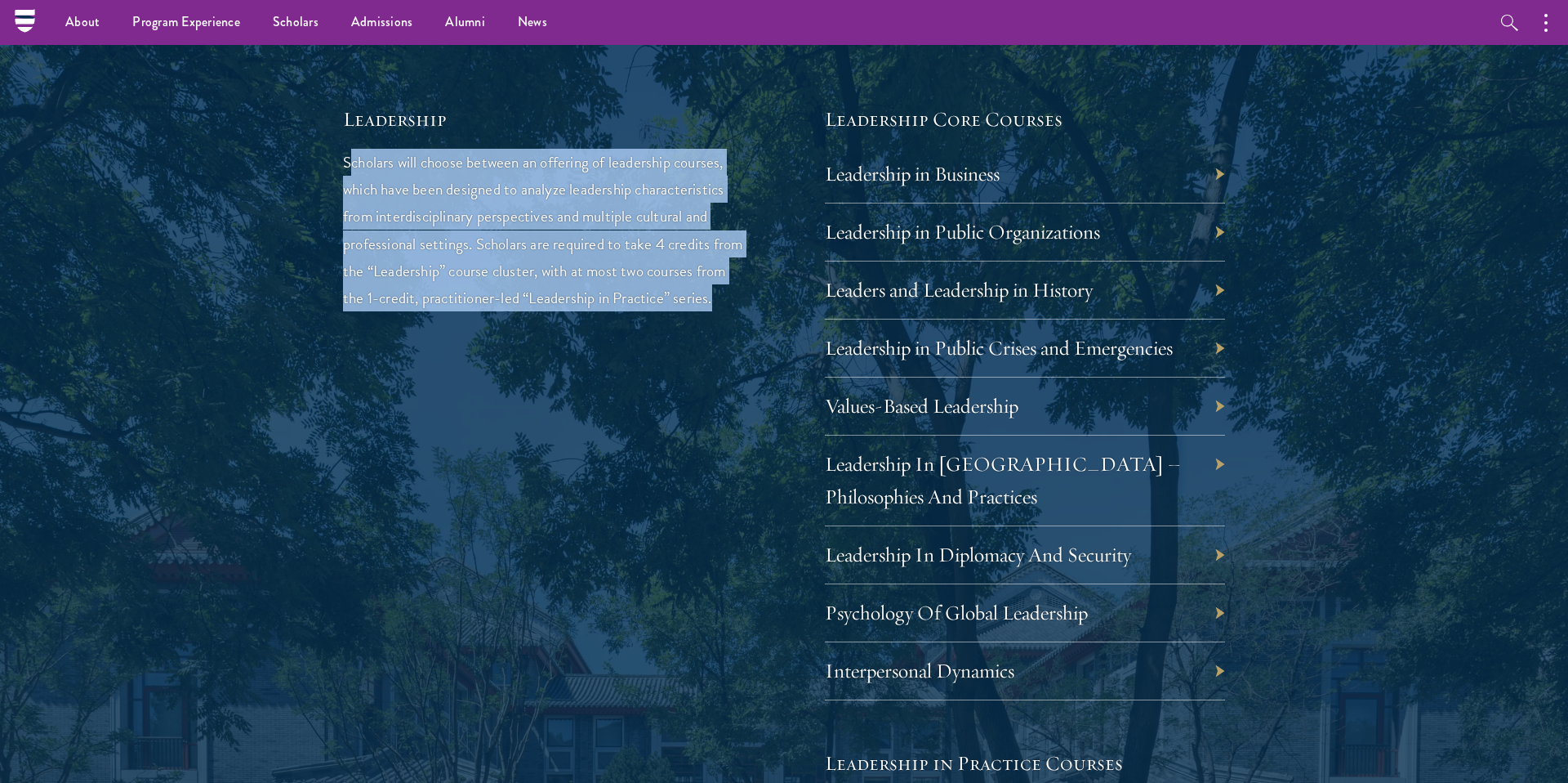
scroll to position [2708, 0]
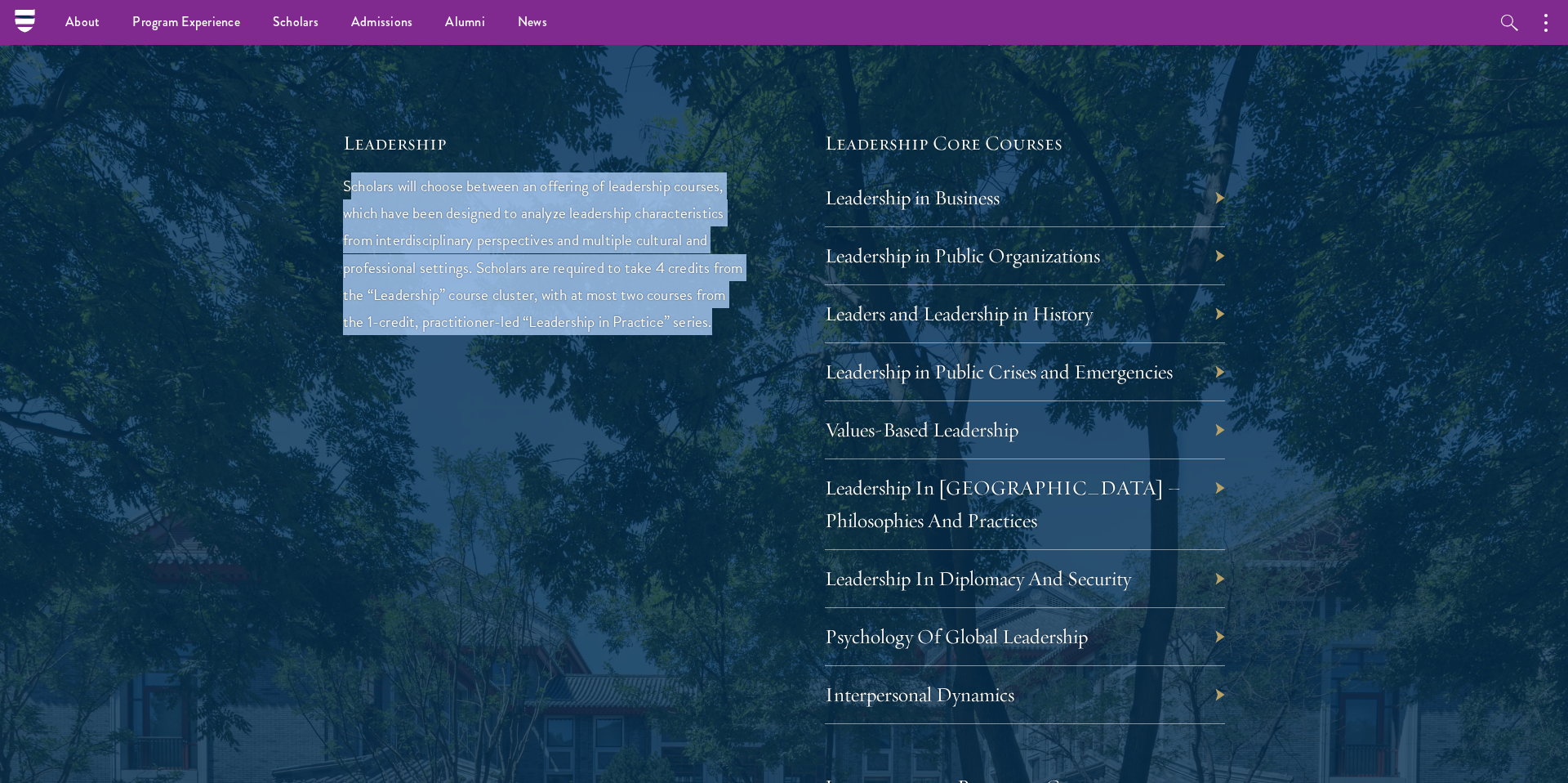
click at [639, 476] on div "Leadership Scholars will choose between an offering of leadership courses, whic…" at bounding box center [543, 665] width 401 height 1073
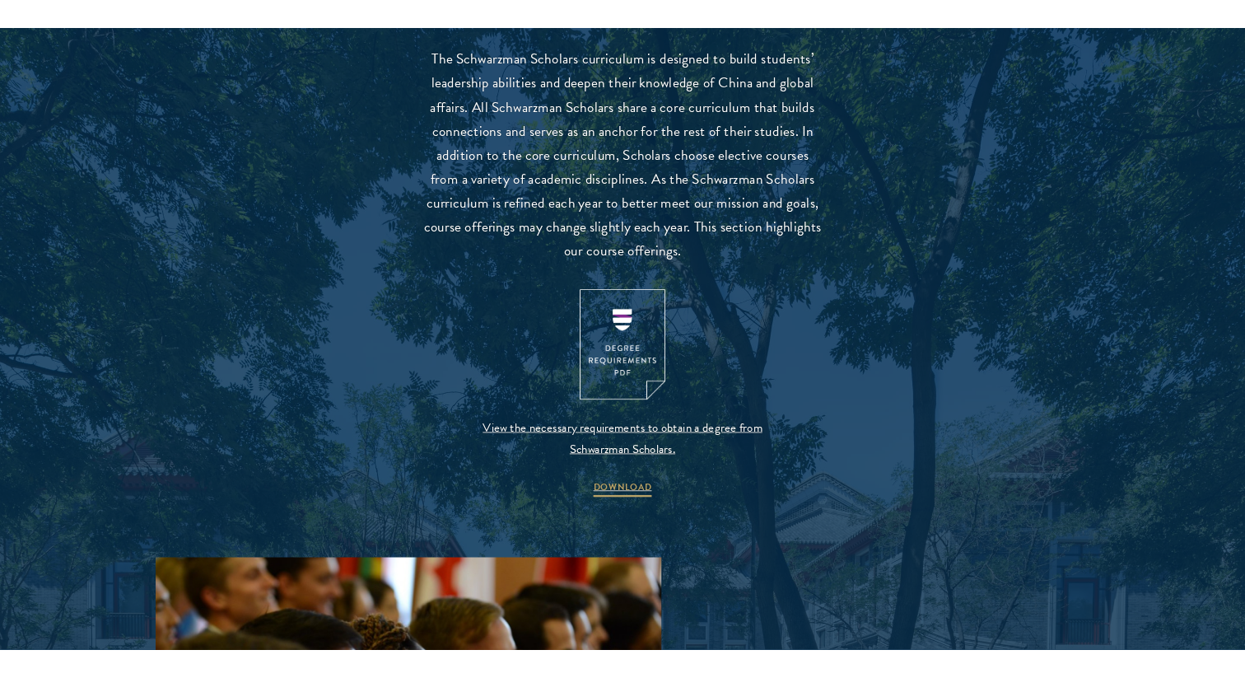
scroll to position [1530, 0]
